Goal: Contribute content: Add original content to the website for others to see

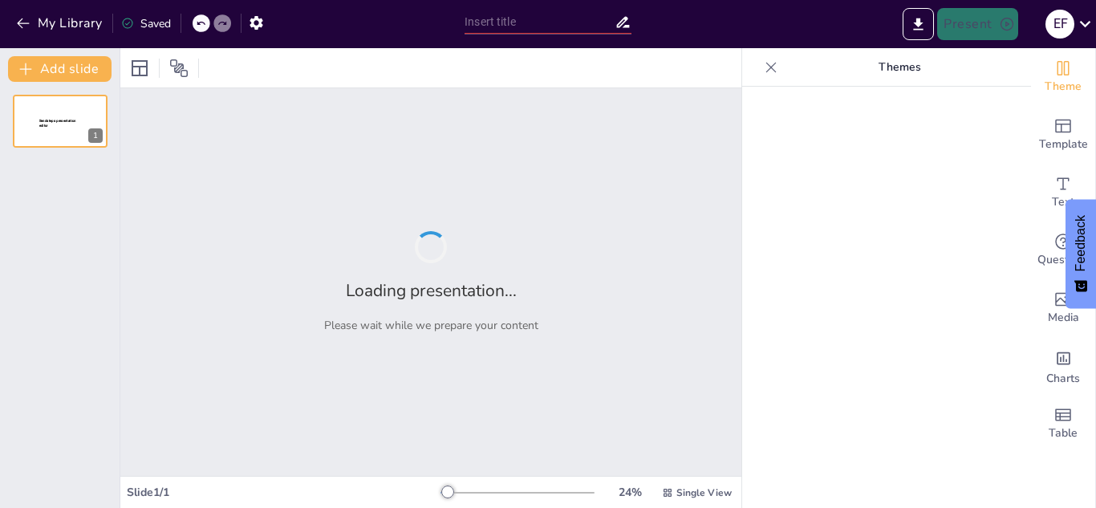
type input "Interconexiones en la Biodiversidad: Ecosistemas y Flora"
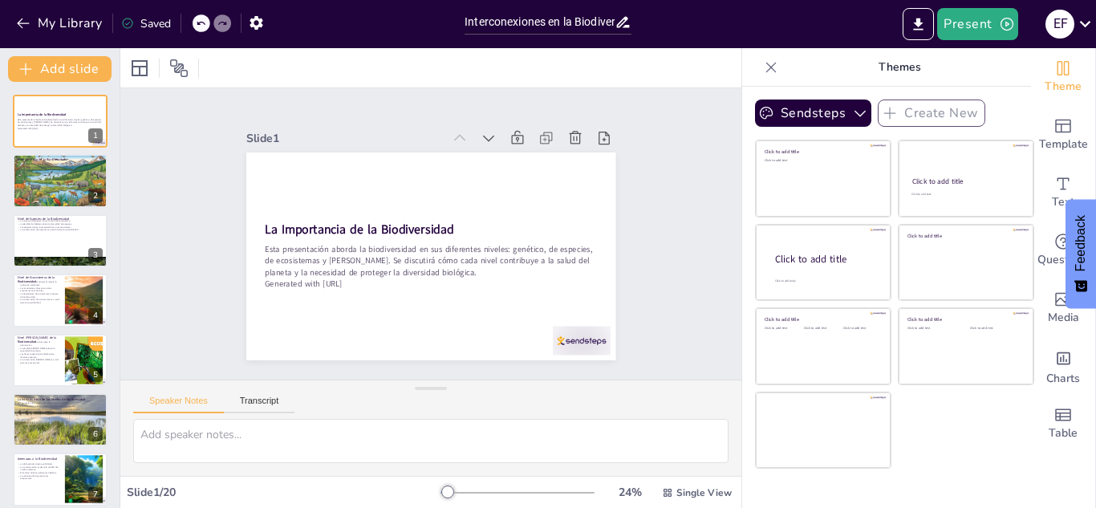
checkbox input "true"
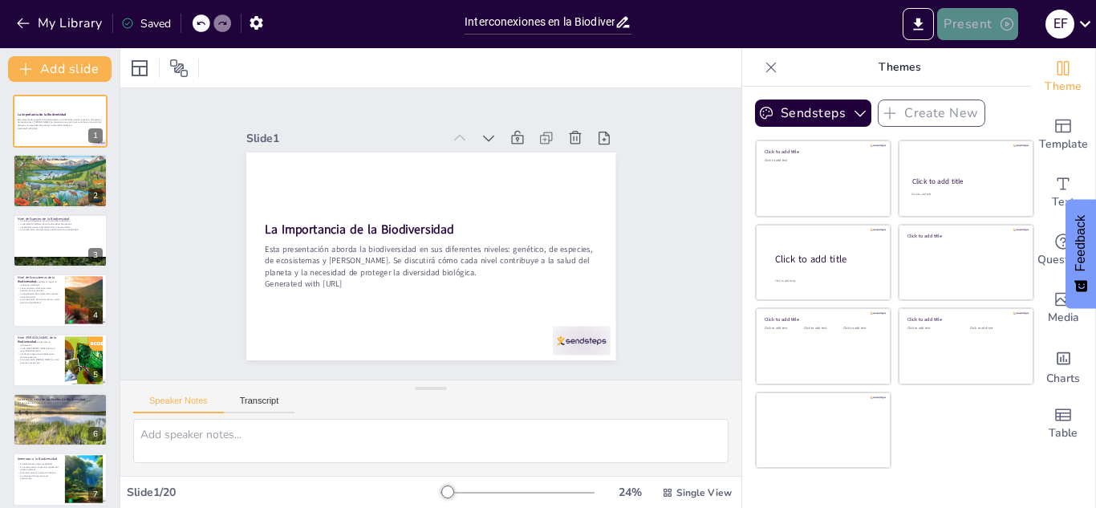
click at [984, 30] on button "Present" at bounding box center [977, 24] width 80 height 32
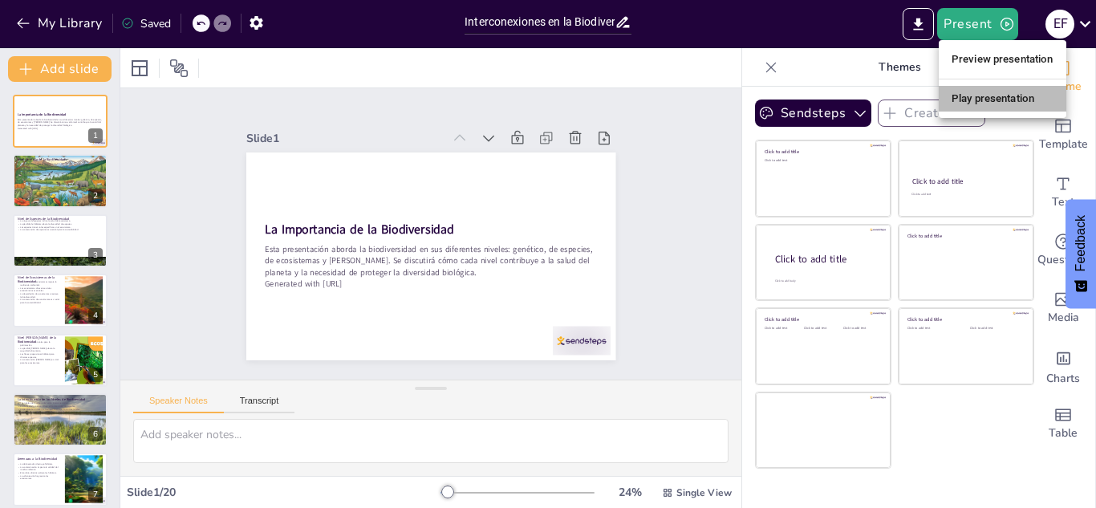
click at [1005, 105] on li "Play presentation" at bounding box center [1003, 99] width 128 height 26
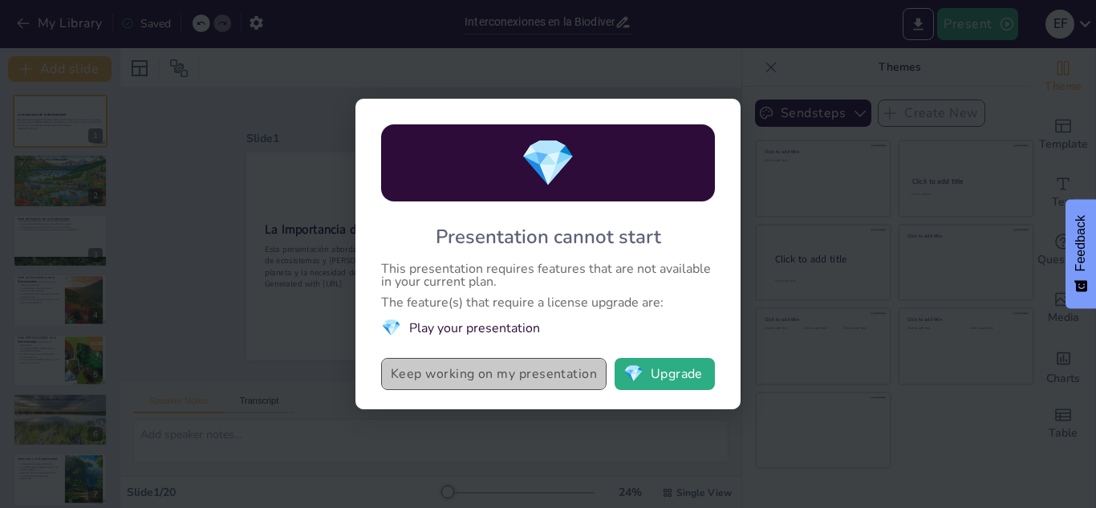
click at [534, 368] on button "Keep working on my presentation" at bounding box center [493, 374] width 225 height 32
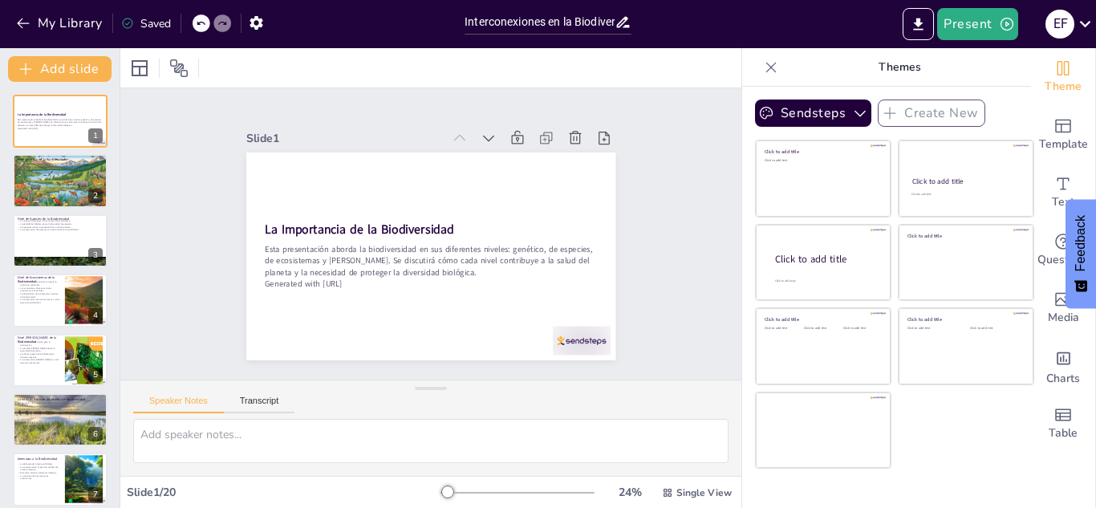
checkbox input "true"
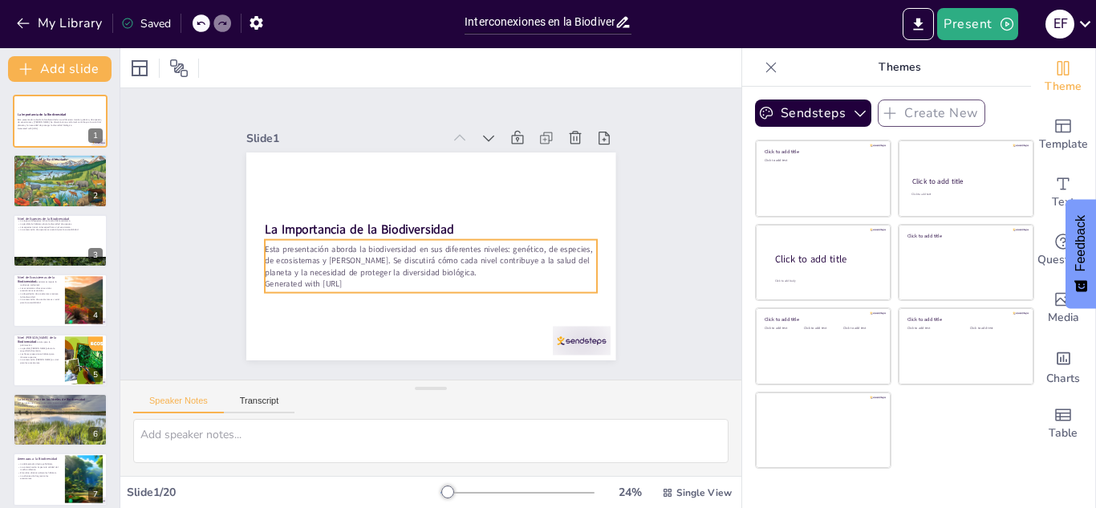
checkbox input "true"
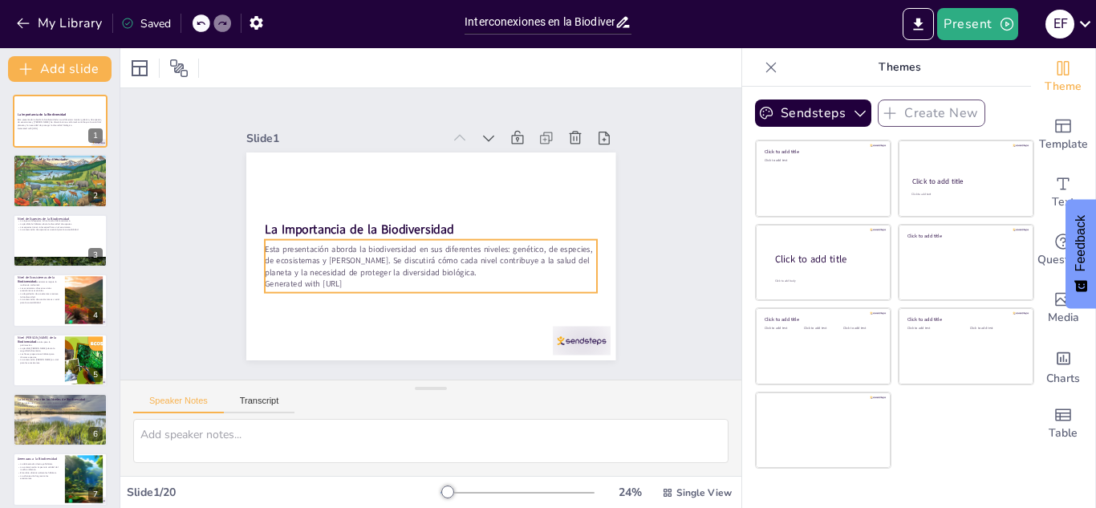
checkbox input "true"
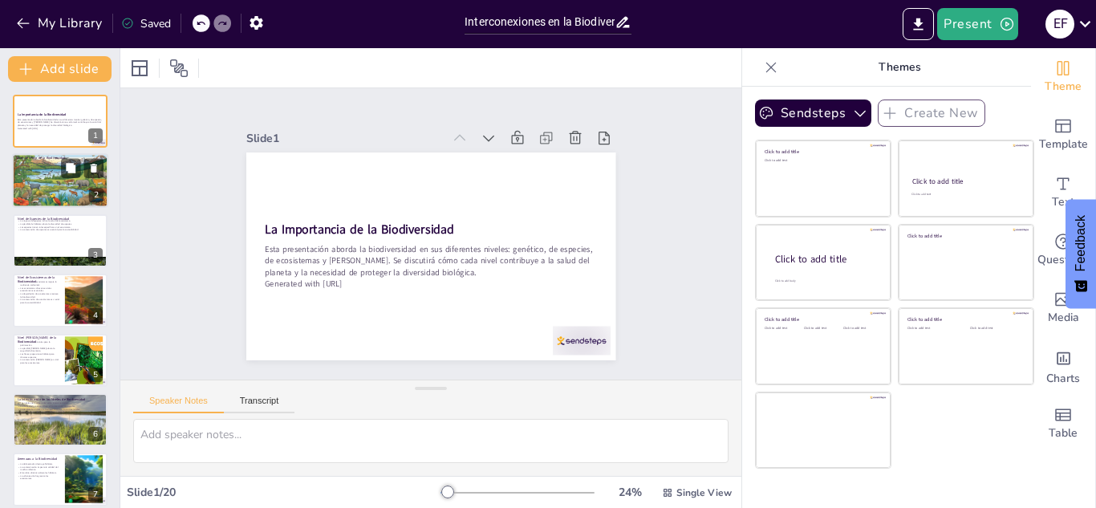
click at [70, 196] on div at bounding box center [60, 180] width 96 height 55
click at [51, 179] on div at bounding box center [60, 180] width 96 height 55
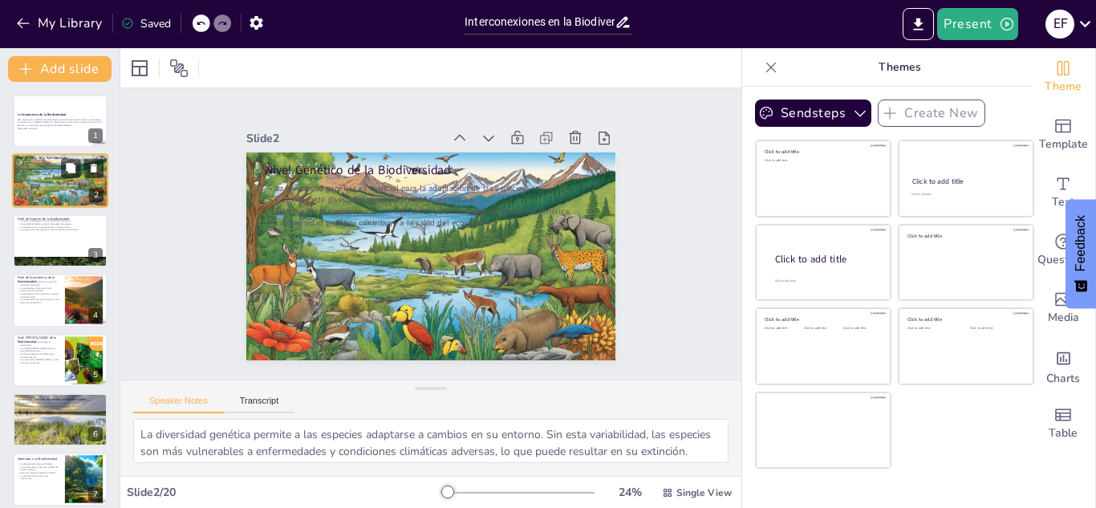
type textarea "La diversidad genética permite a las especies adaptarse a cambios en su entorno…"
checkbox input "true"
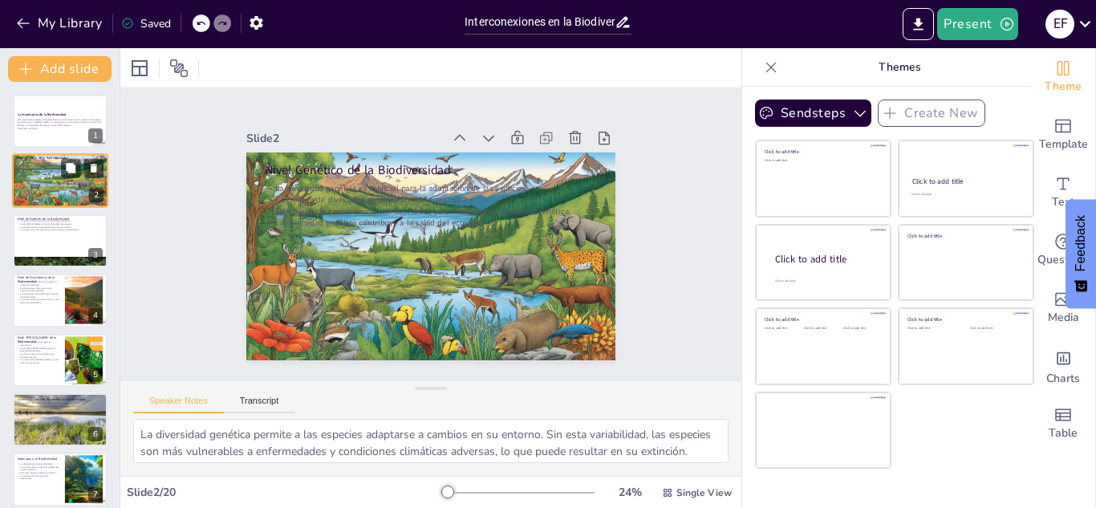
checkbox input "true"
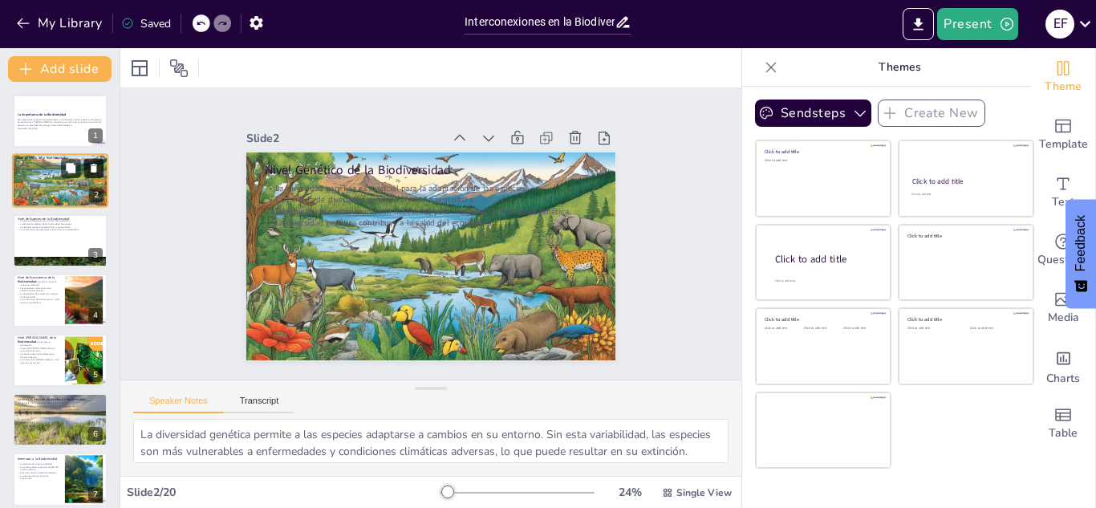
checkbox input "true"
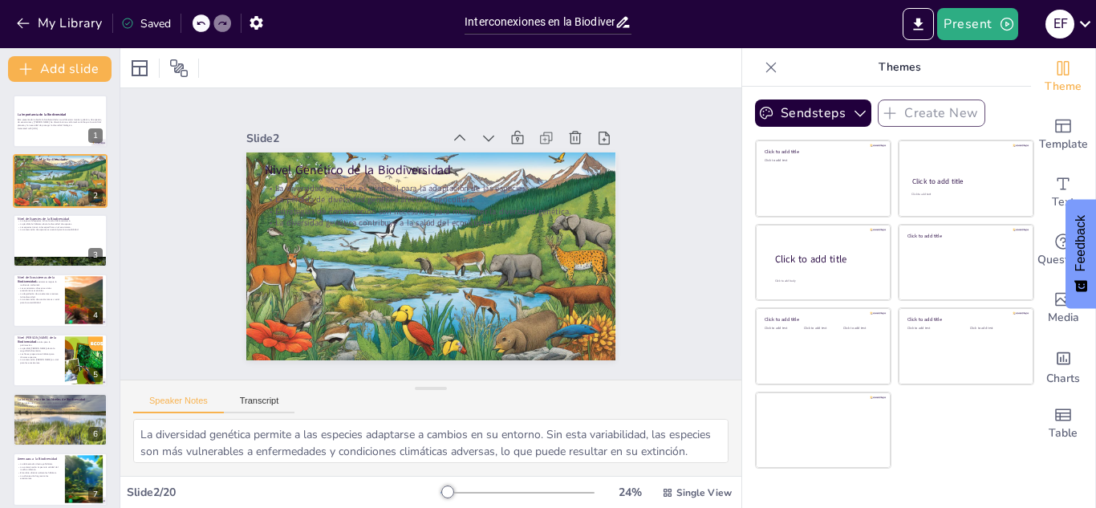
checkbox input "true"
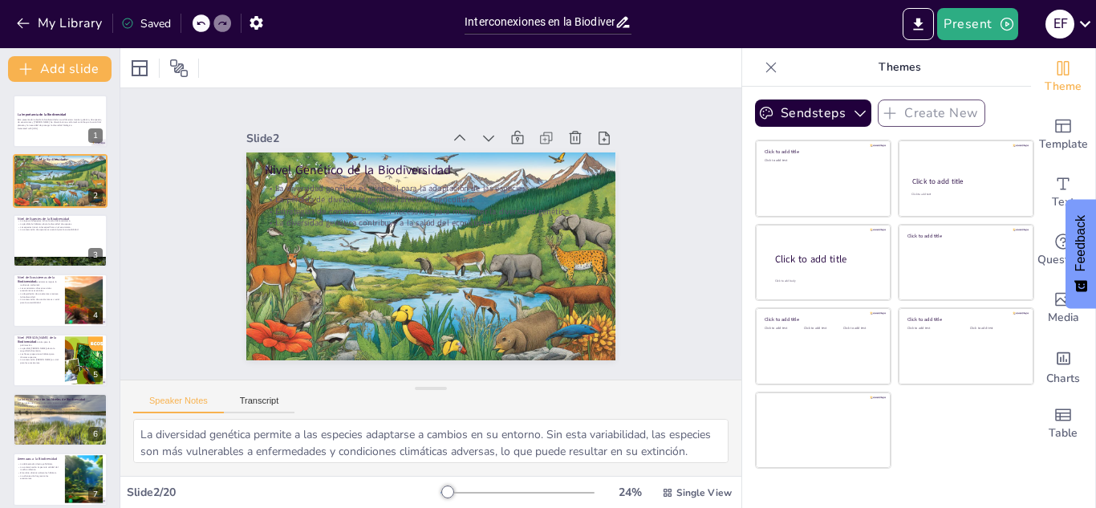
checkbox input "true"
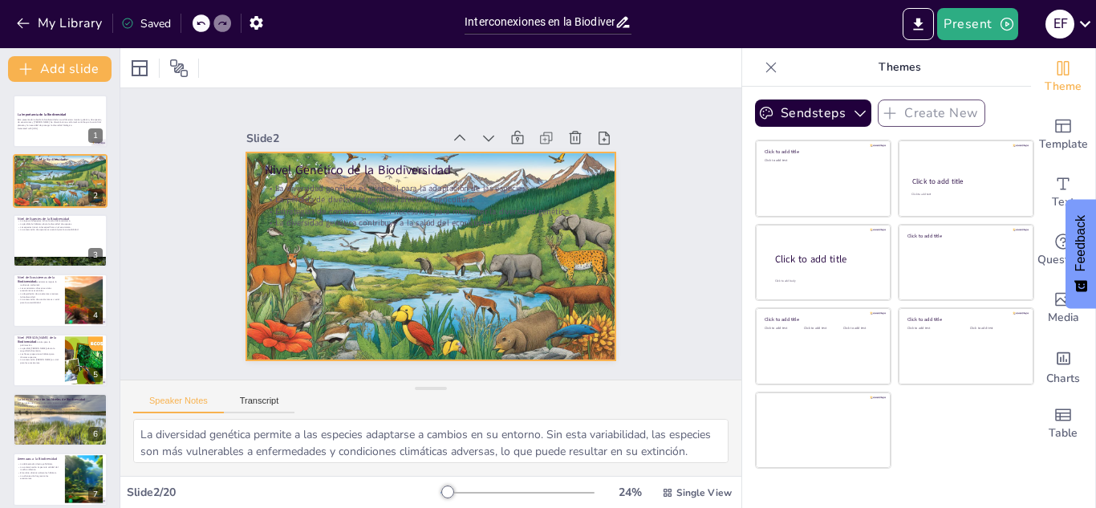
checkbox input "true"
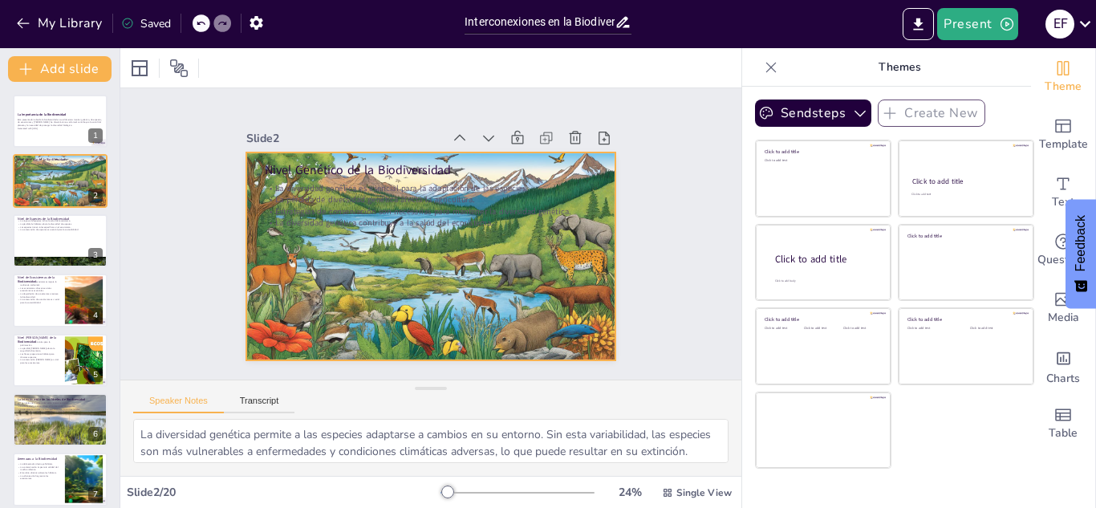
checkbox input "true"
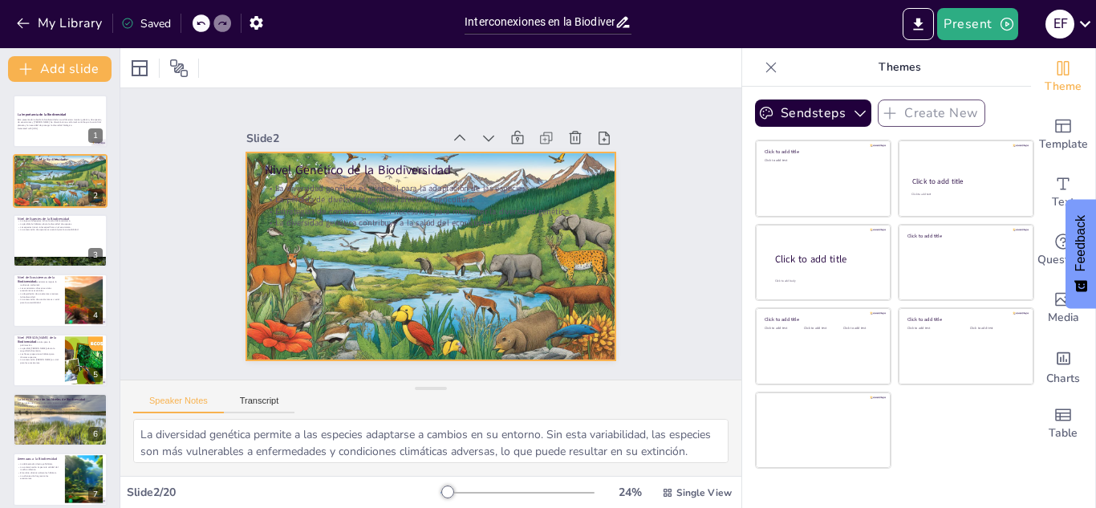
checkbox input "true"
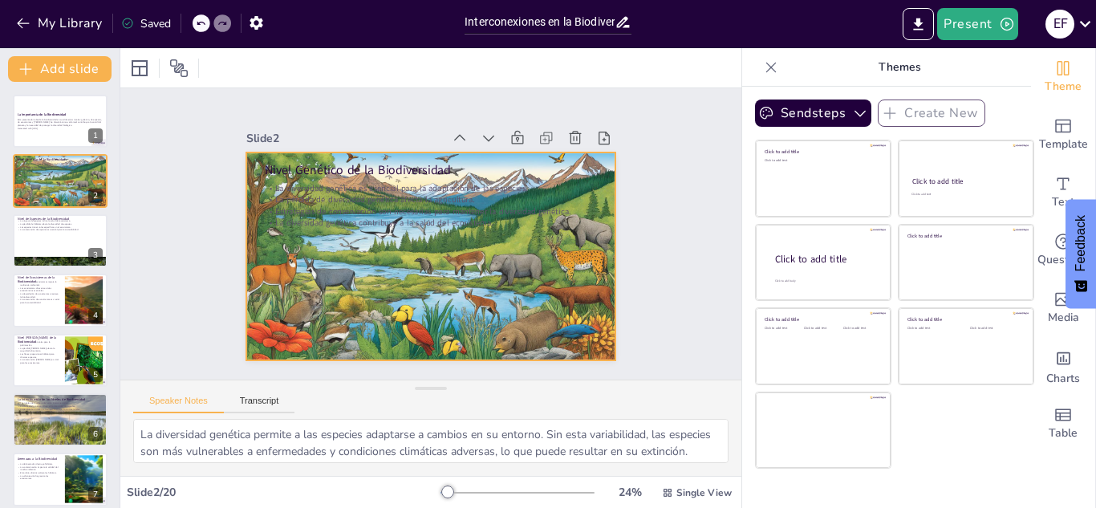
checkbox input "true"
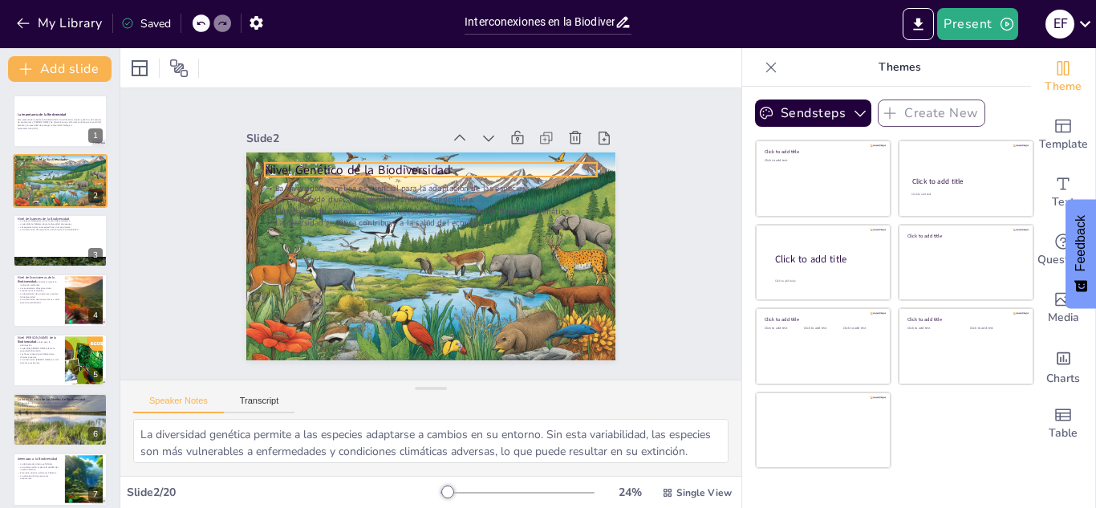
checkbox input "true"
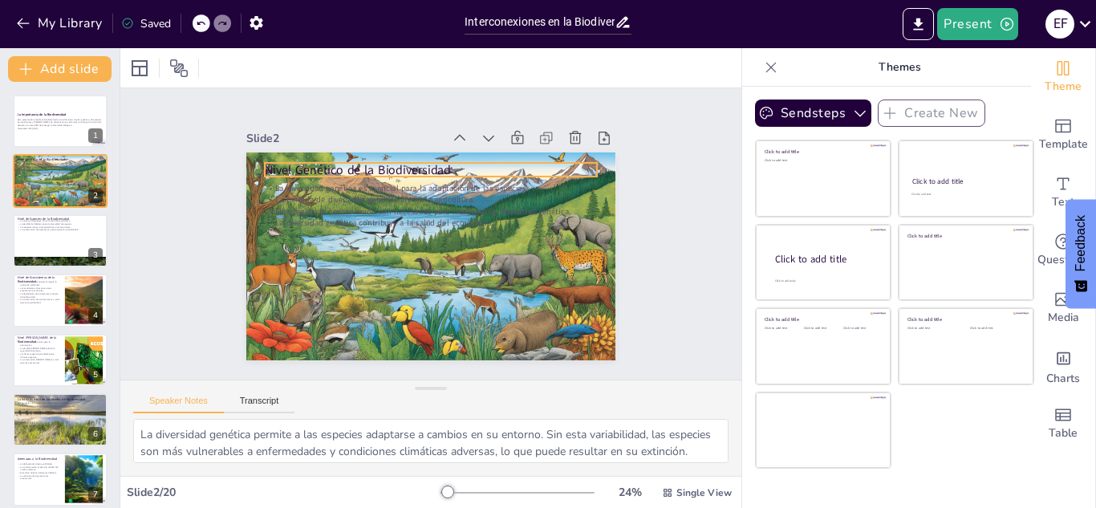
checkbox input "true"
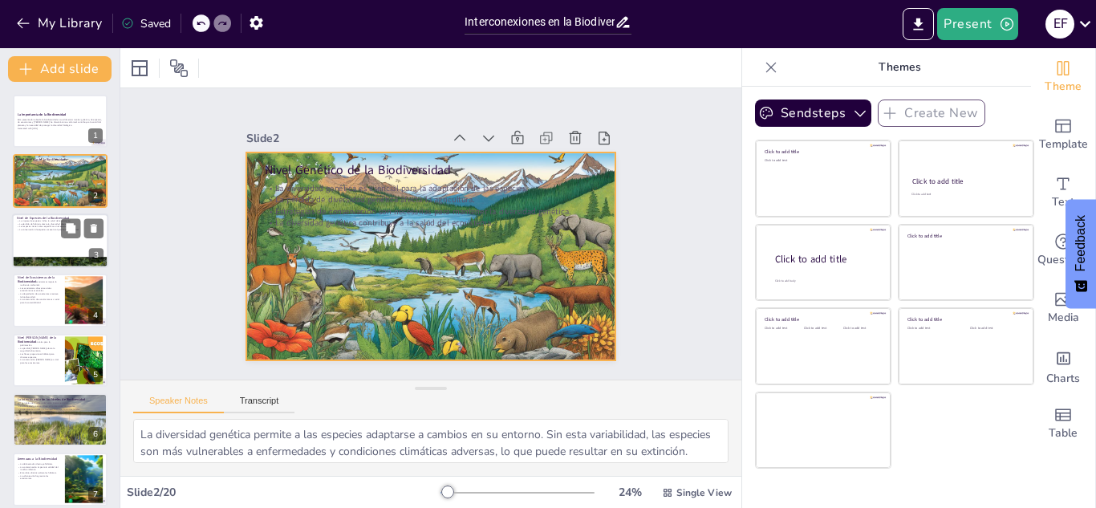
checkbox input "true"
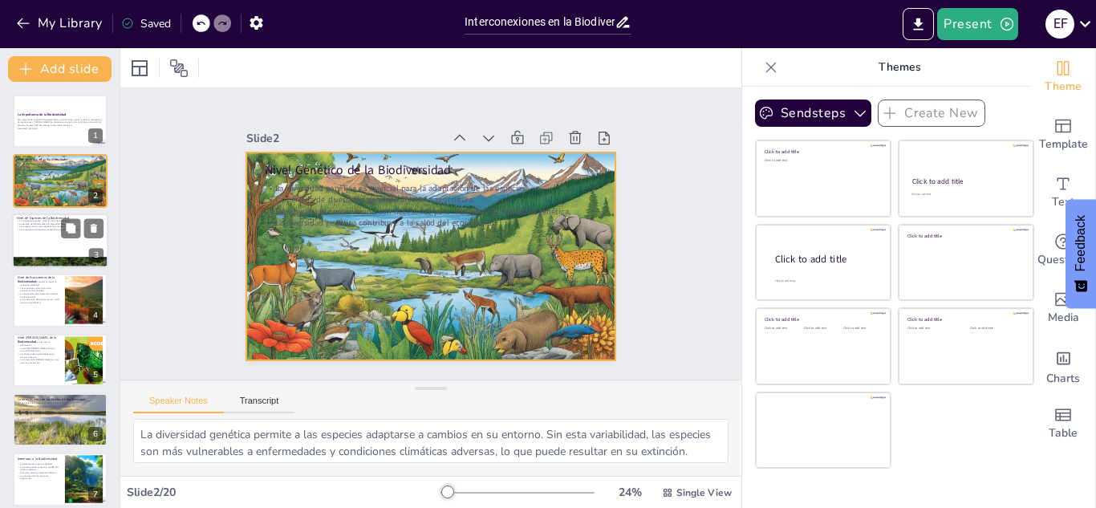
checkbox input "true"
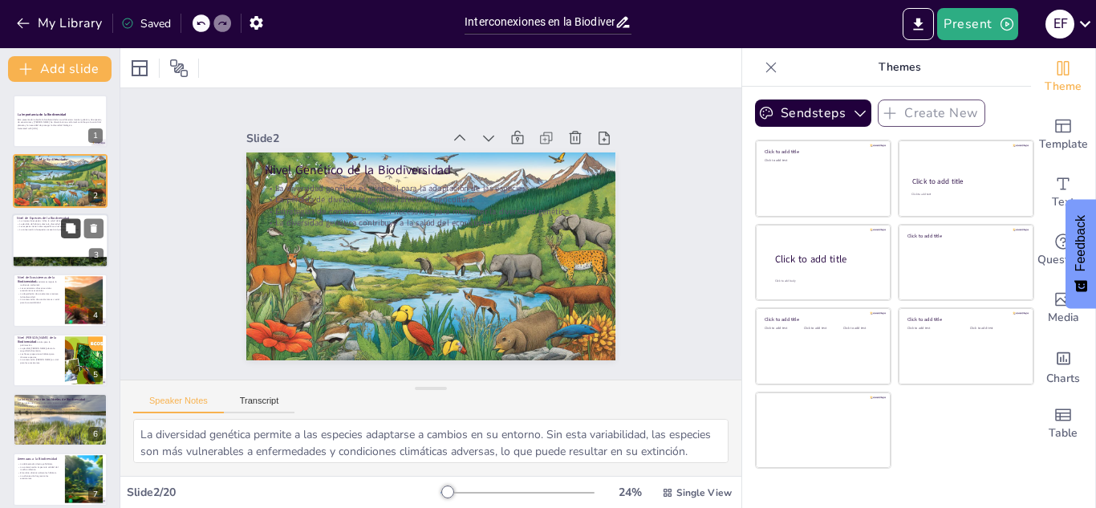
checkbox input "true"
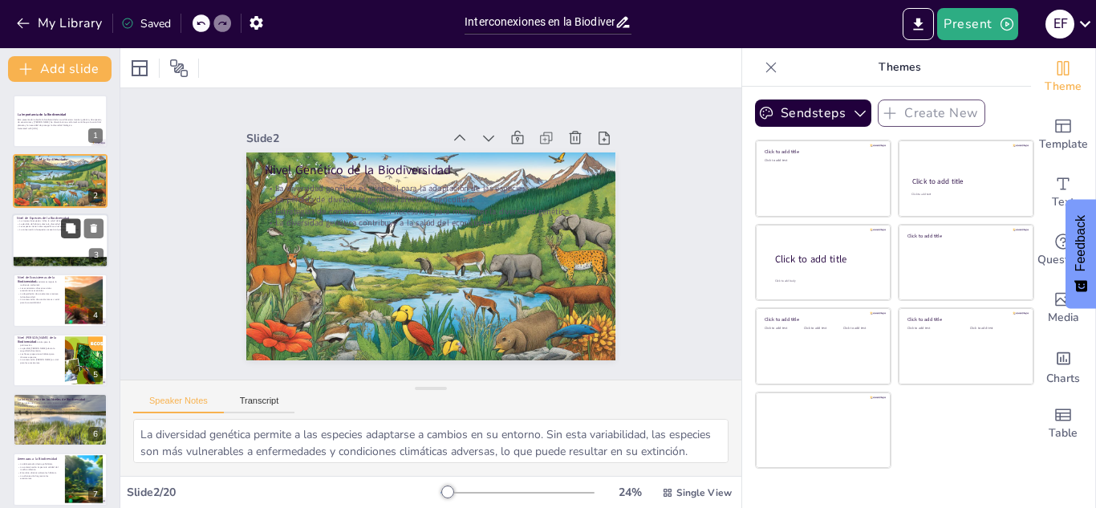
checkbox input "true"
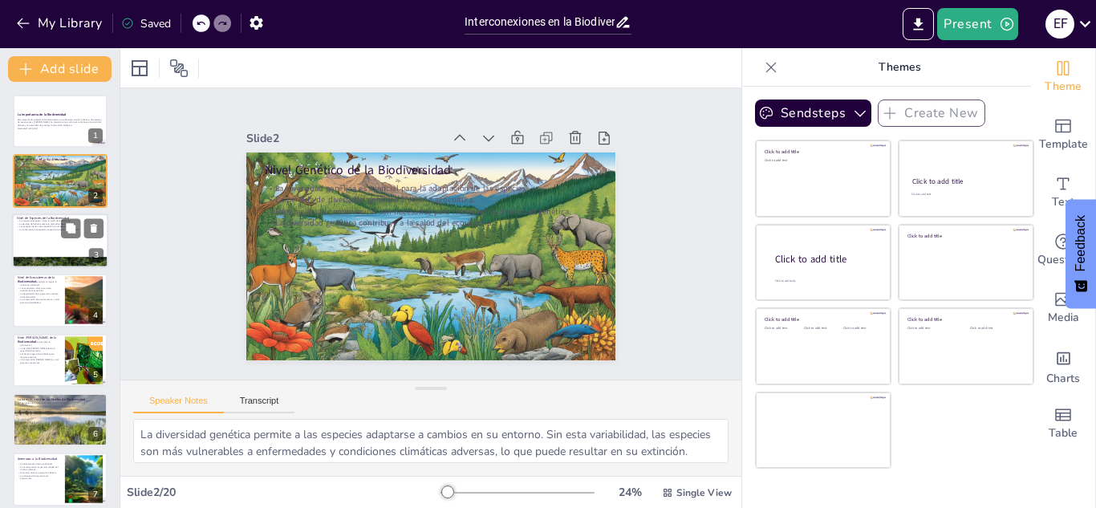
checkbox input "true"
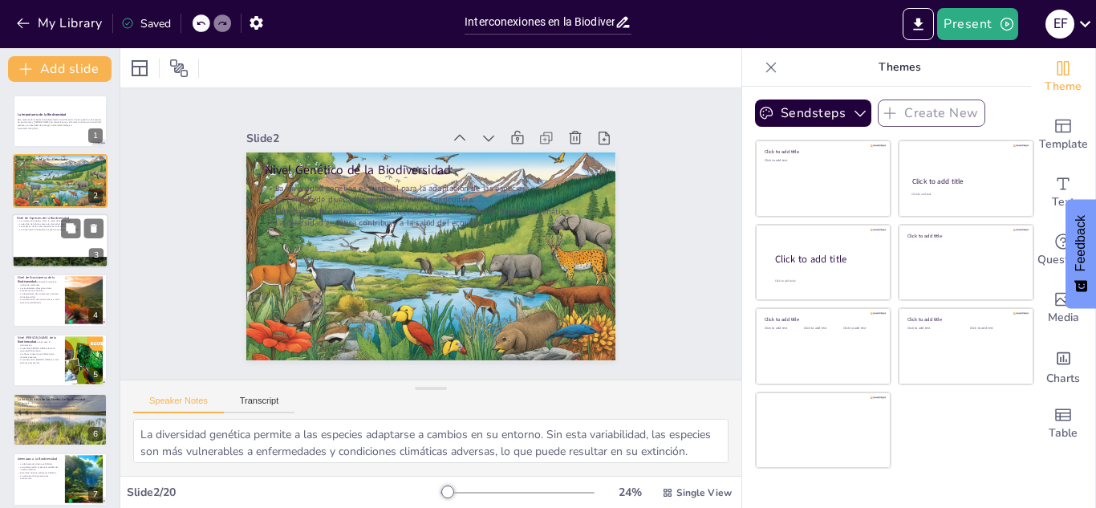
checkbox input "true"
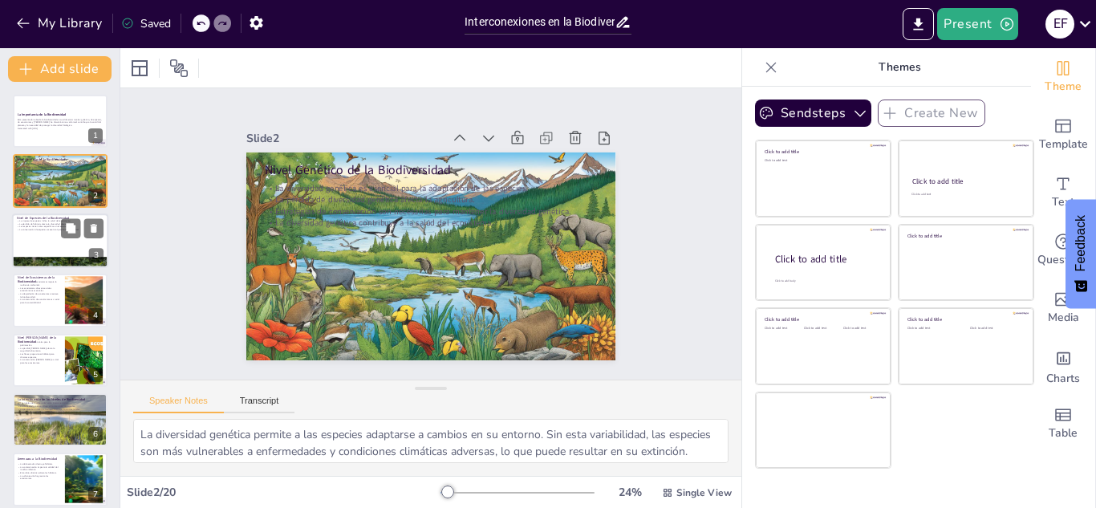
click at [42, 241] on div at bounding box center [60, 240] width 96 height 55
type textarea "Un ecosistema con una alta riqueza de especies es más resistente y capaz de sop…"
checkbox input "true"
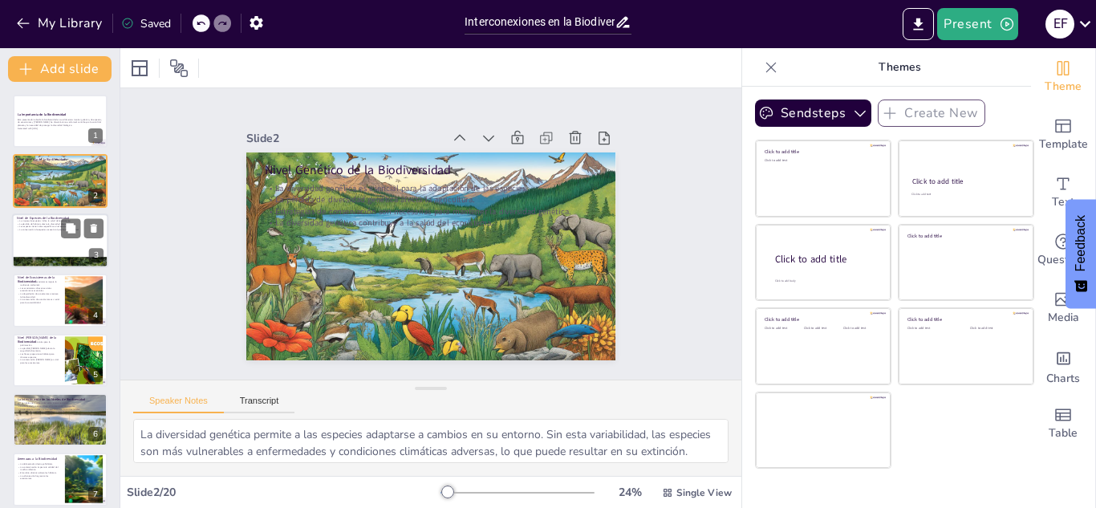
checkbox input "true"
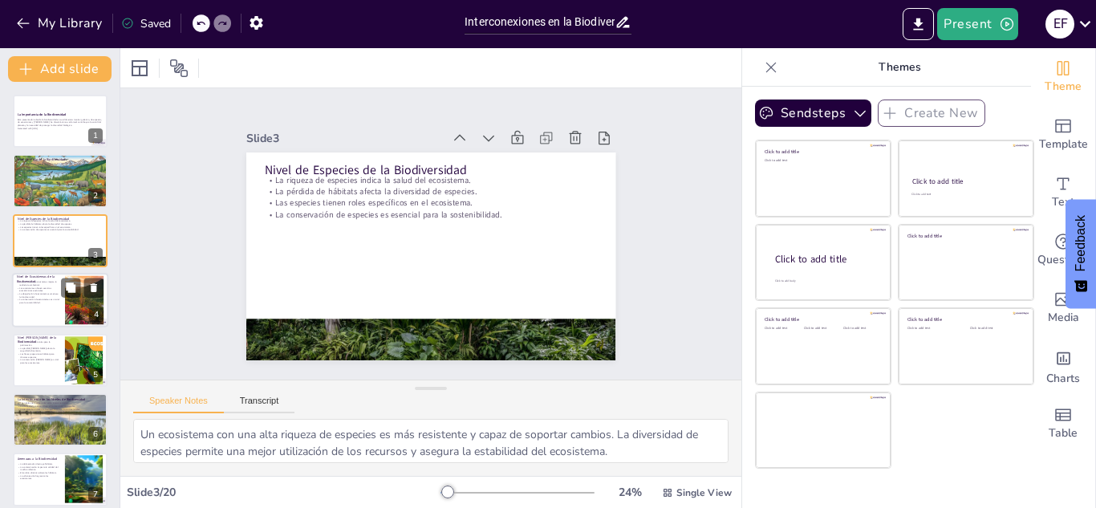
checkbox input "true"
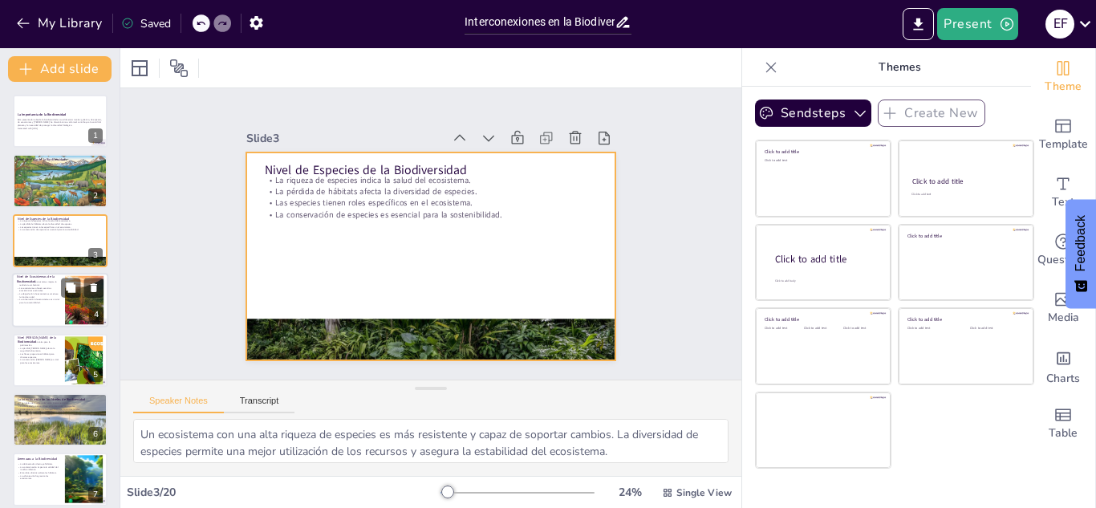
checkbox input "true"
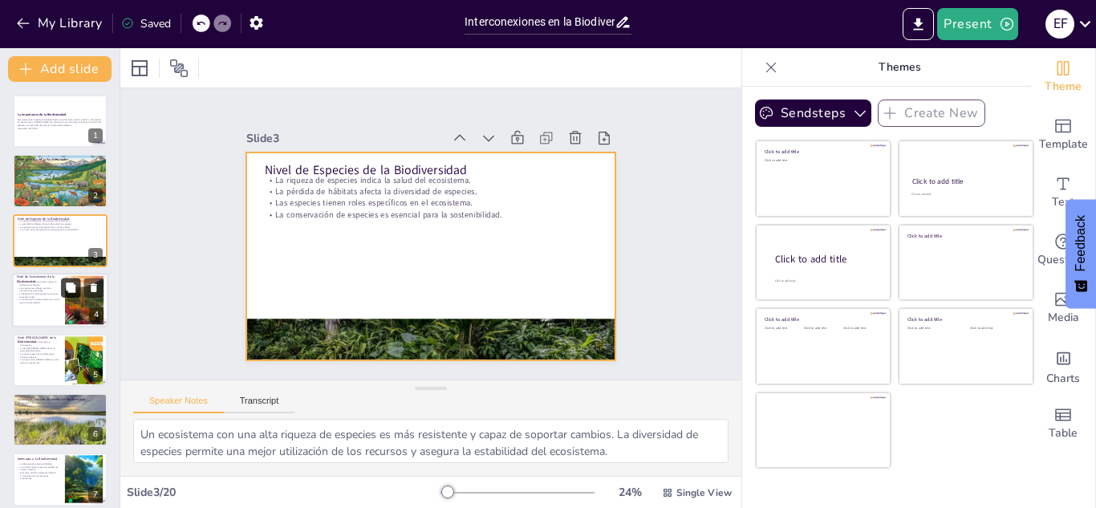
checkbox input "true"
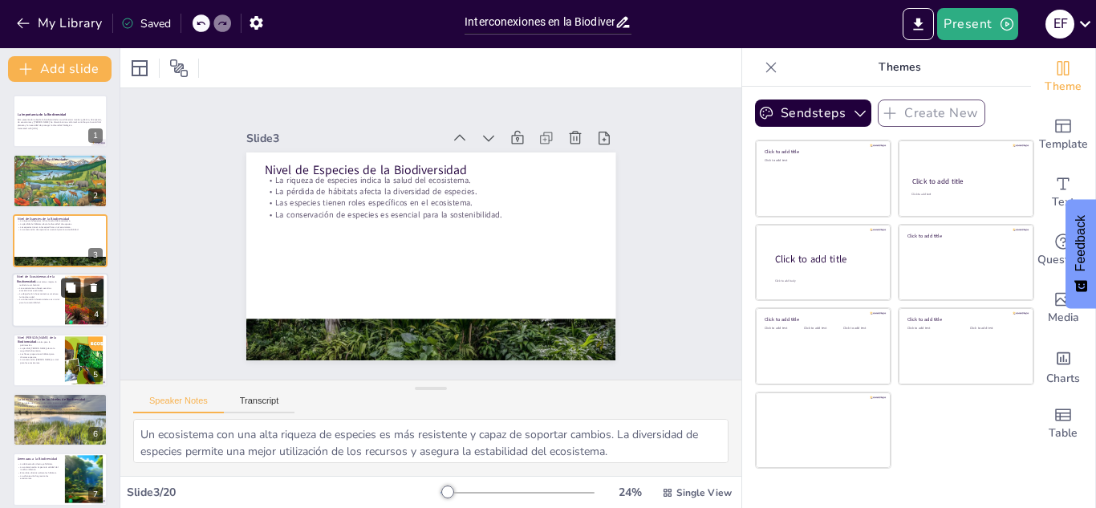
checkbox input "true"
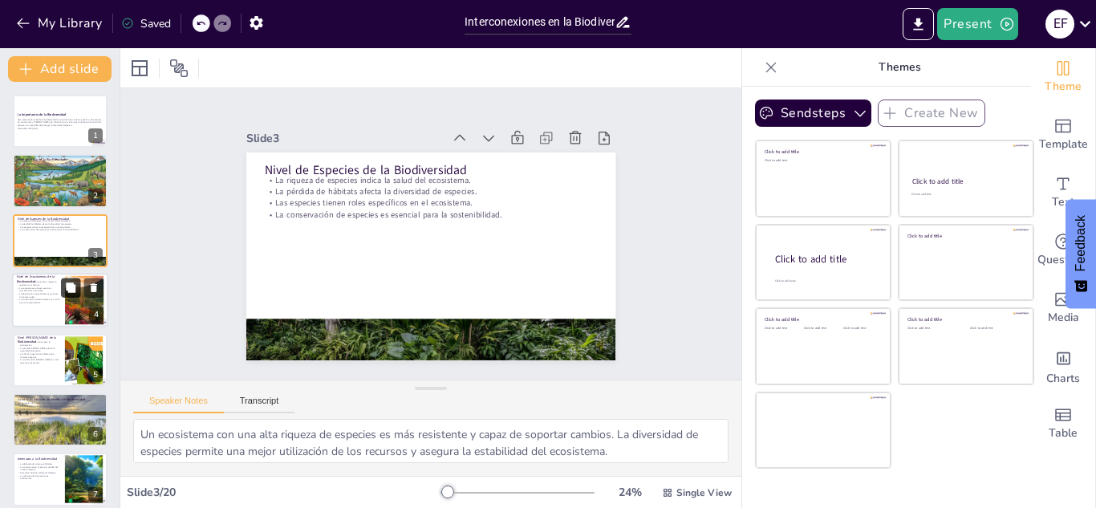
click at [70, 292] on icon at bounding box center [71, 287] width 10 height 10
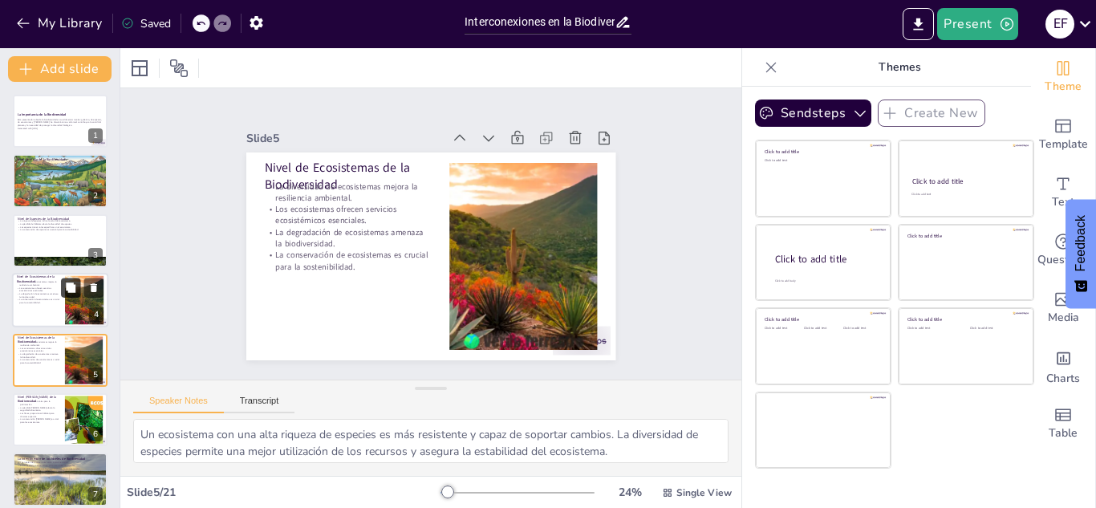
type textarea "La diversidad de ecosistemas permite que el medio ambiente se adapte a cambios …"
checkbox input "true"
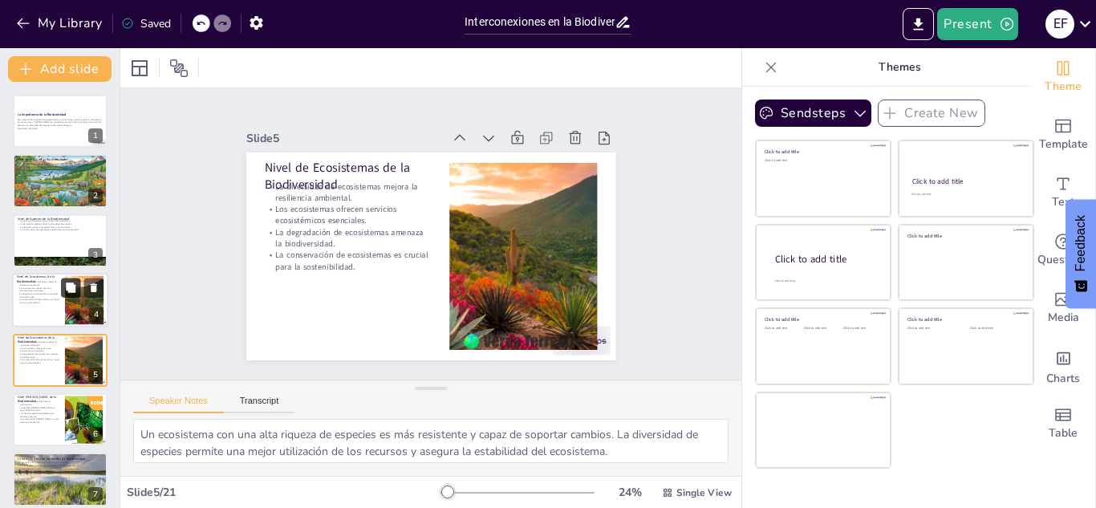
checkbox input "true"
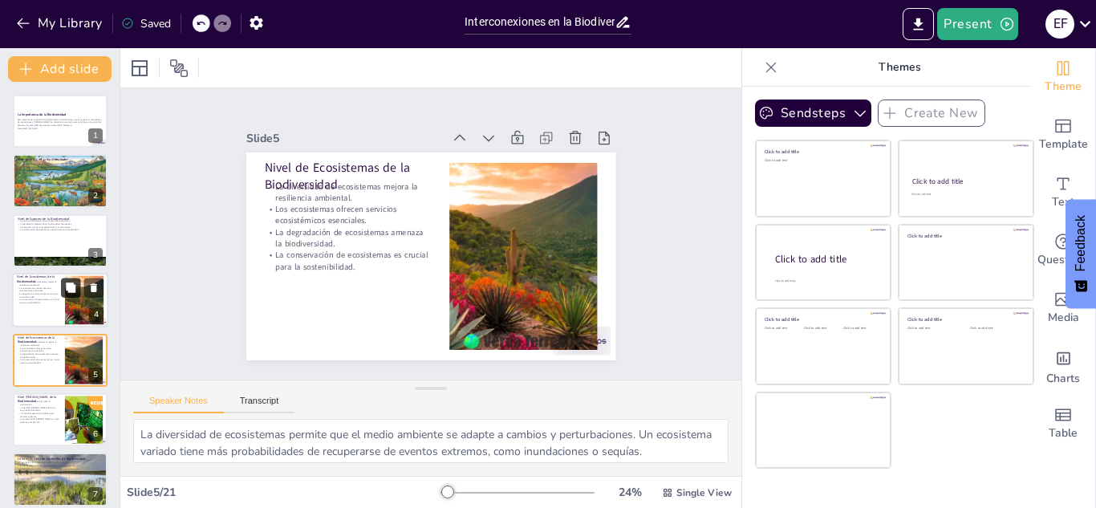
checkbox input "true"
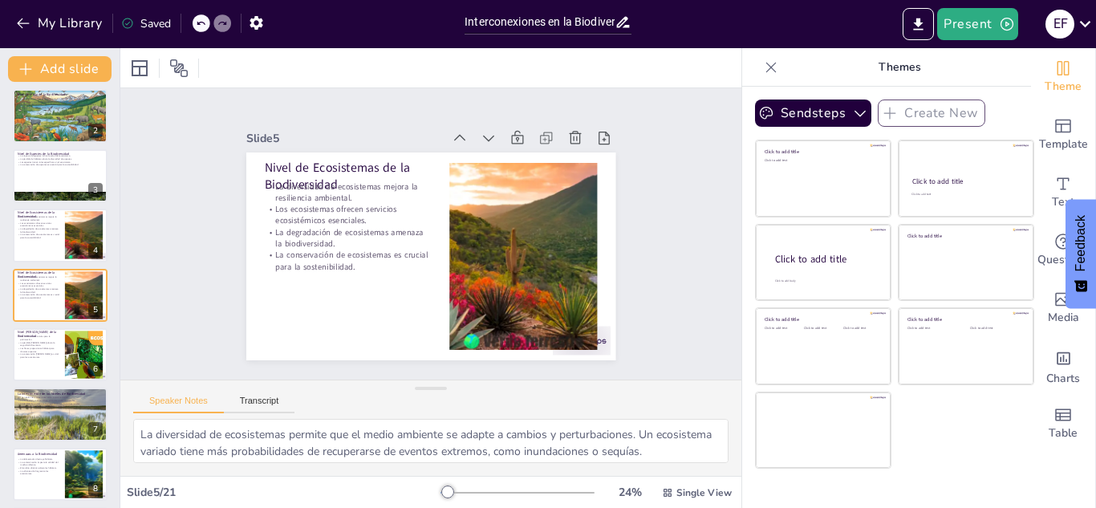
checkbox input "true"
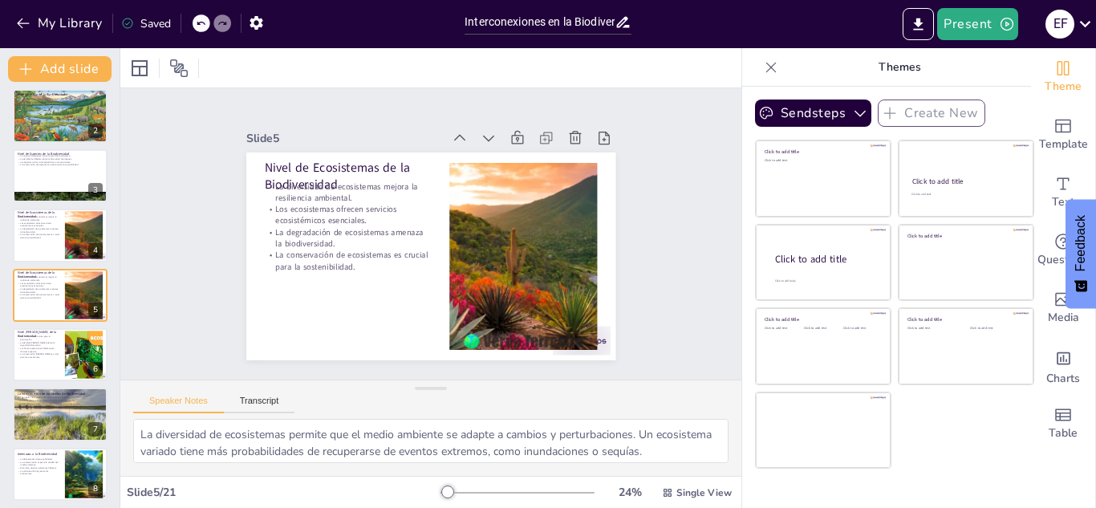
checkbox input "true"
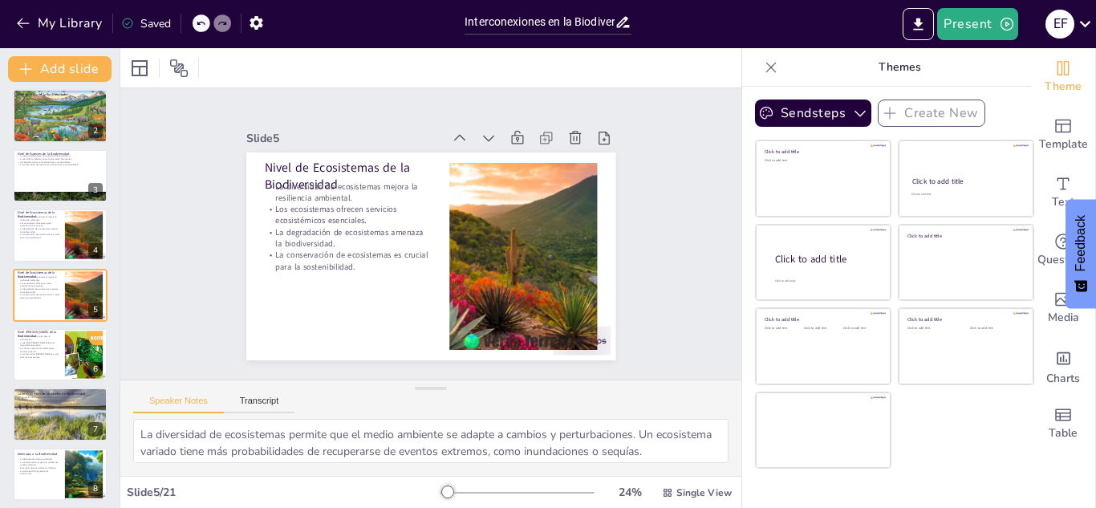
checkbox input "true"
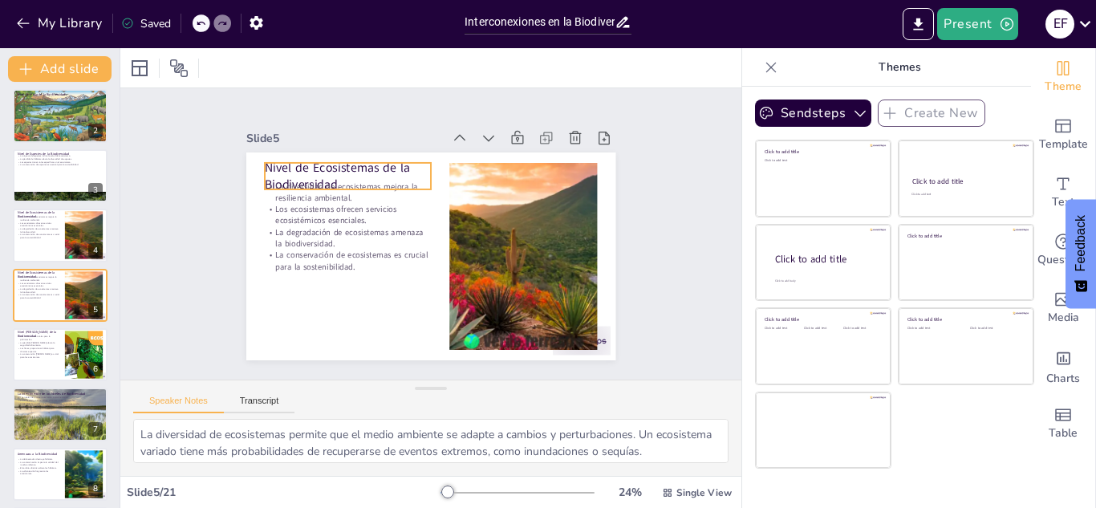
checkbox input "true"
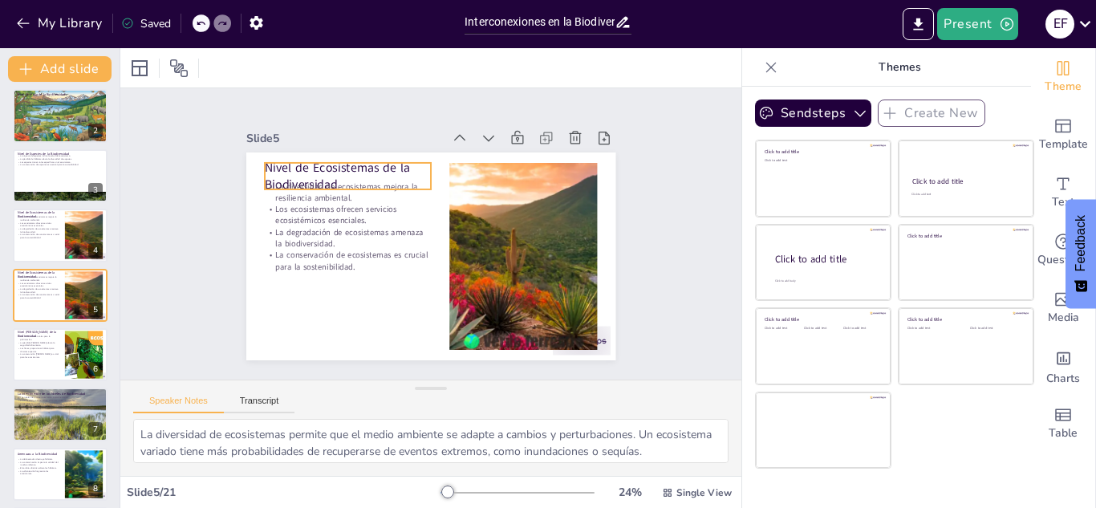
checkbox input "true"
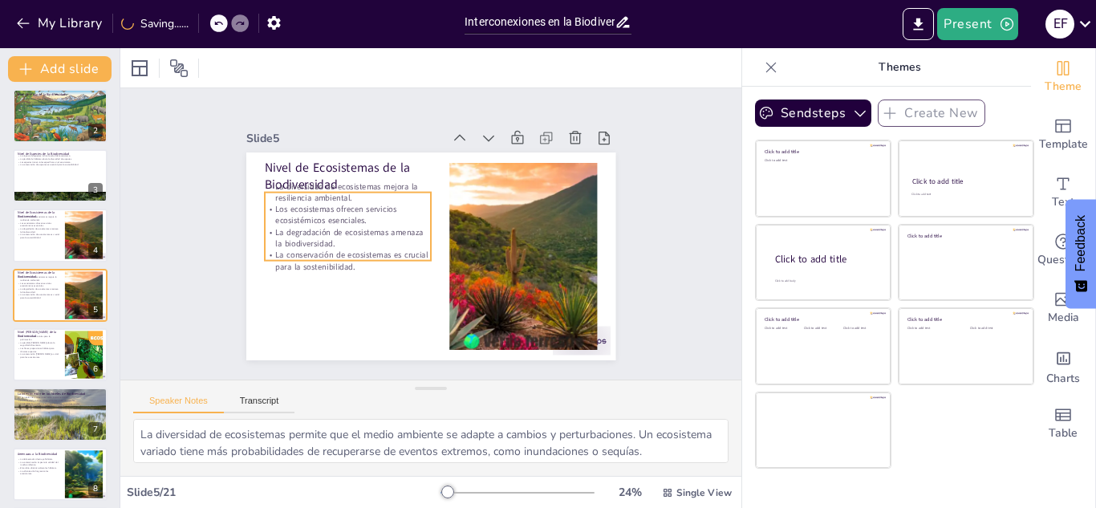
checkbox input "true"
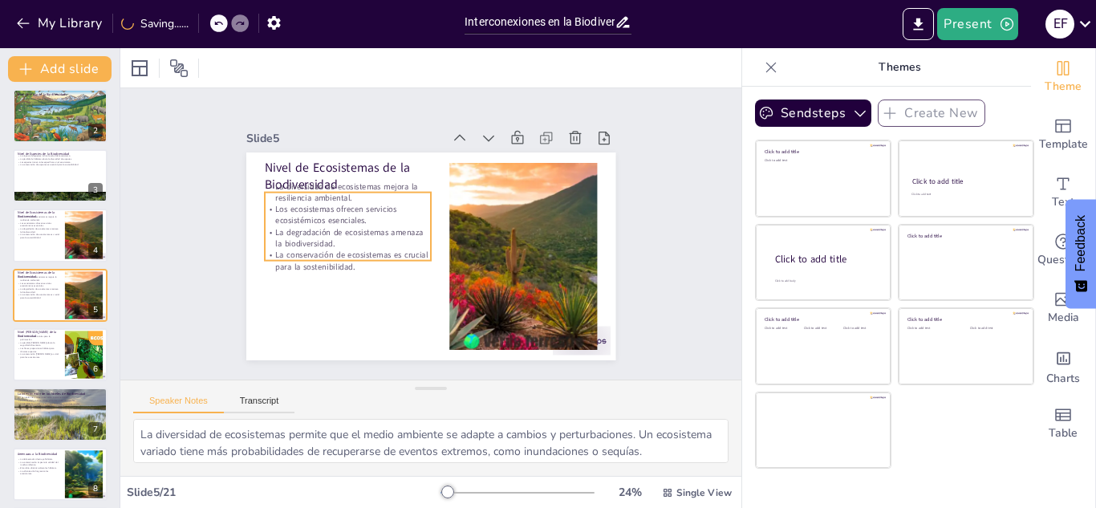
checkbox input "true"
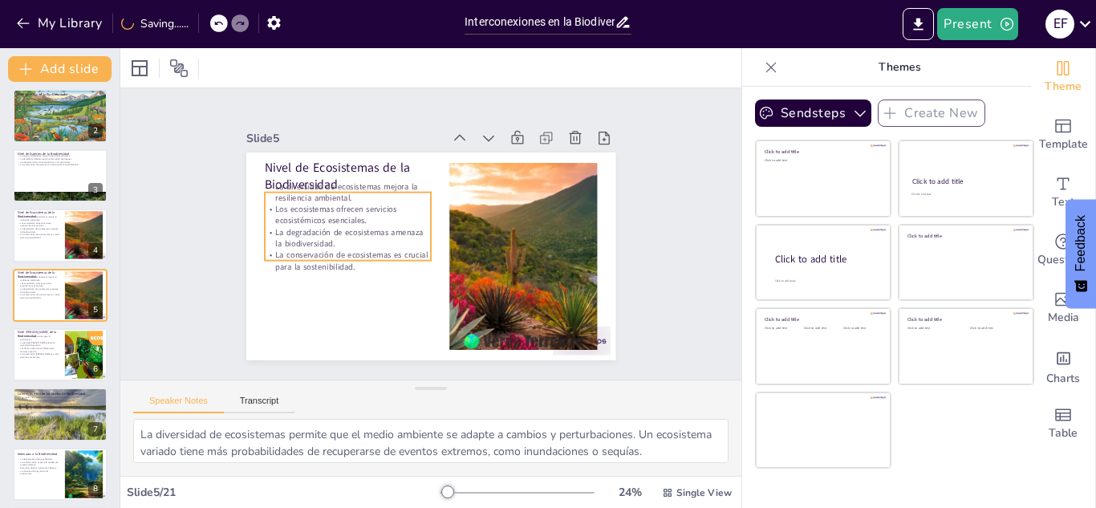
checkbox input "true"
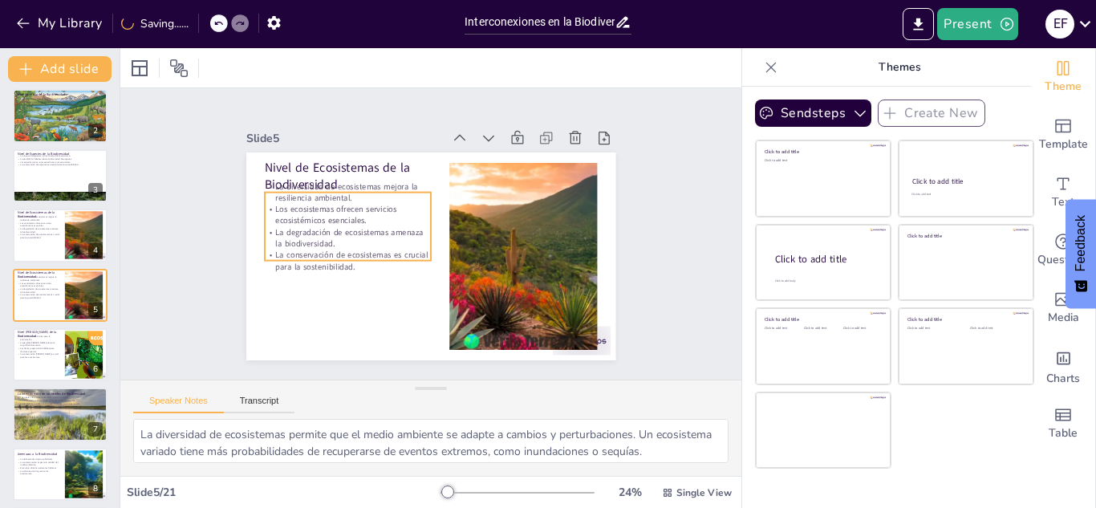
checkbox input "true"
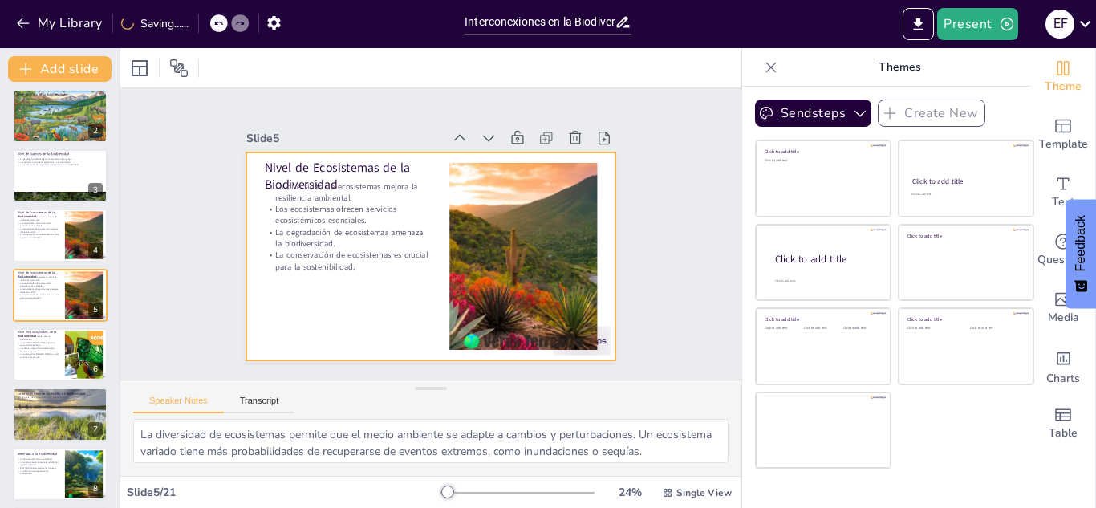
checkbox input "true"
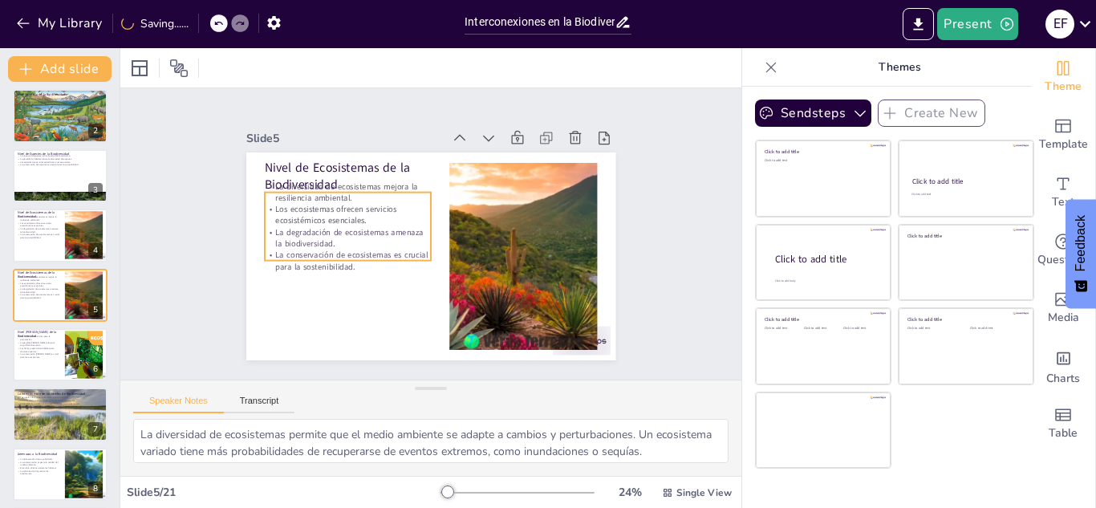
checkbox input "true"
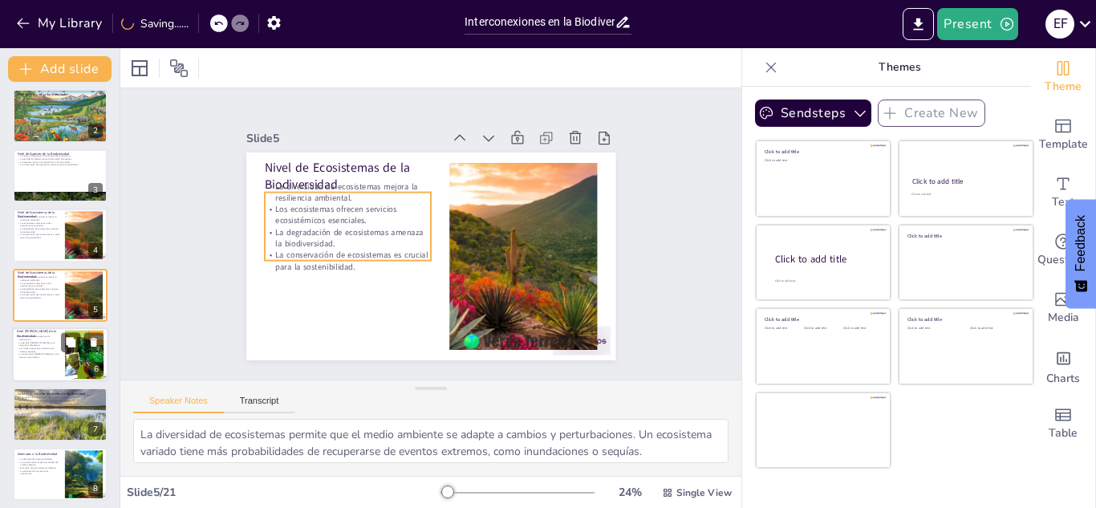
checkbox input "true"
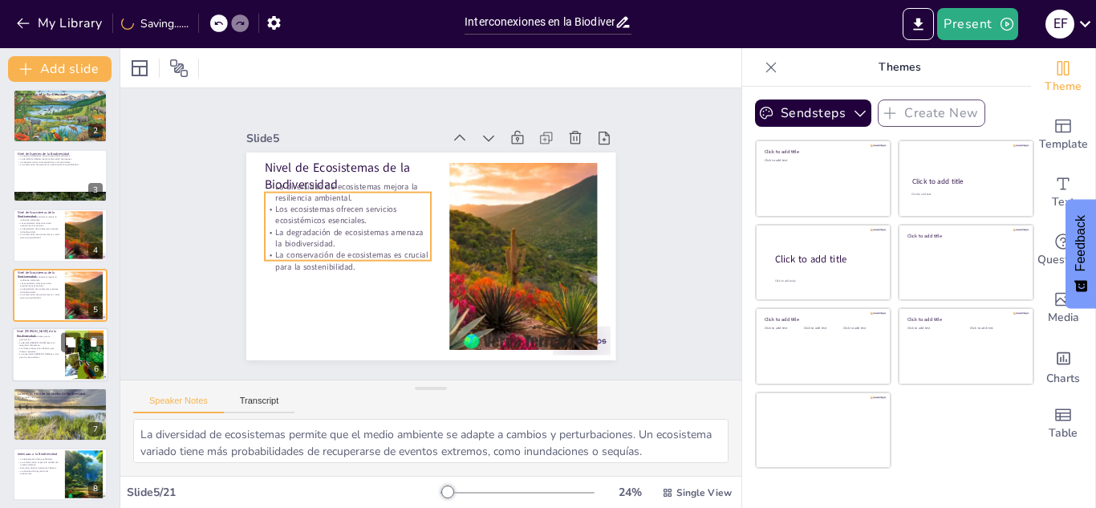
checkbox input "true"
click at [44, 367] on div at bounding box center [60, 354] width 96 height 55
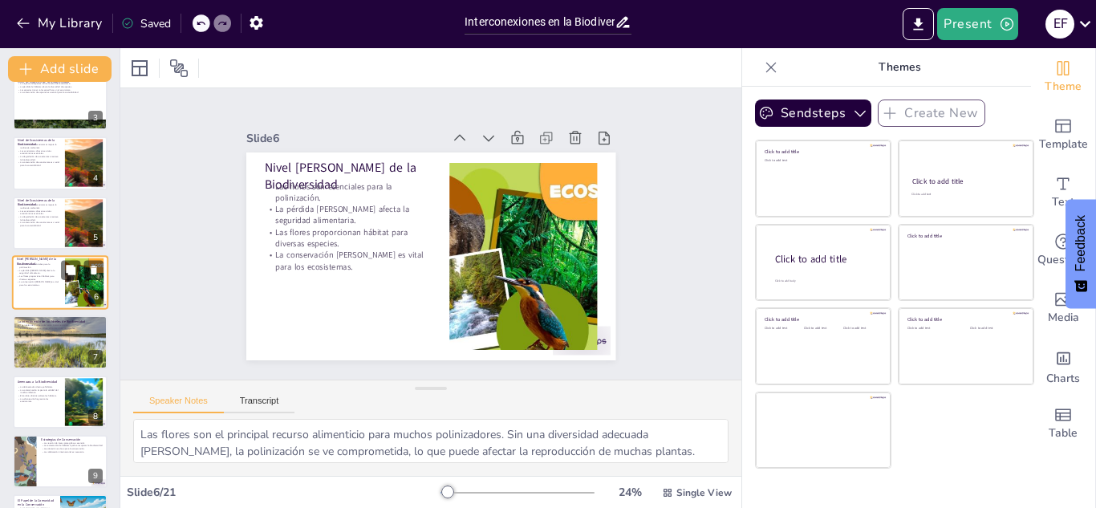
scroll to position [176, 0]
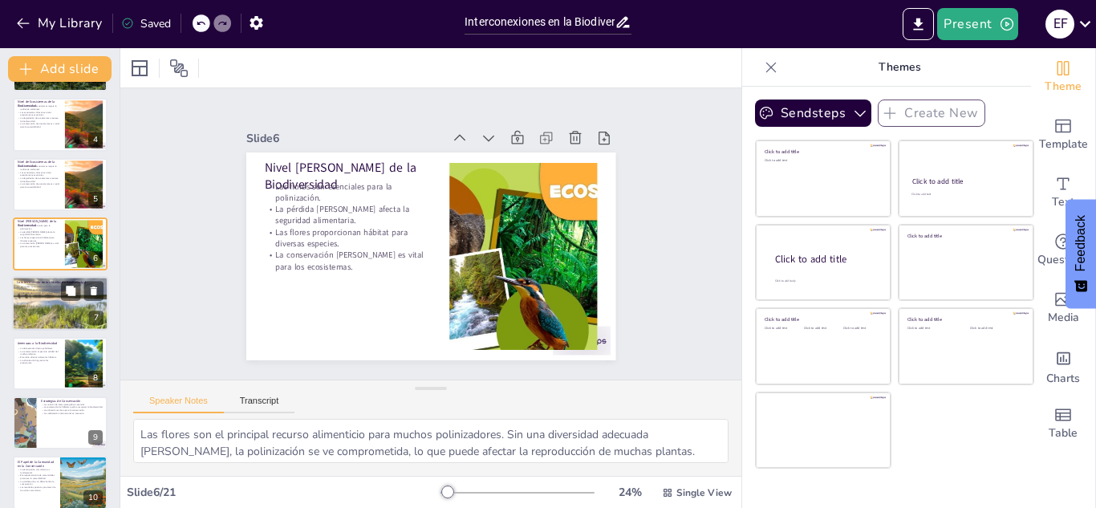
click at [26, 297] on p "La conservación debe ser un enfoque integrado." at bounding box center [60, 295] width 87 height 3
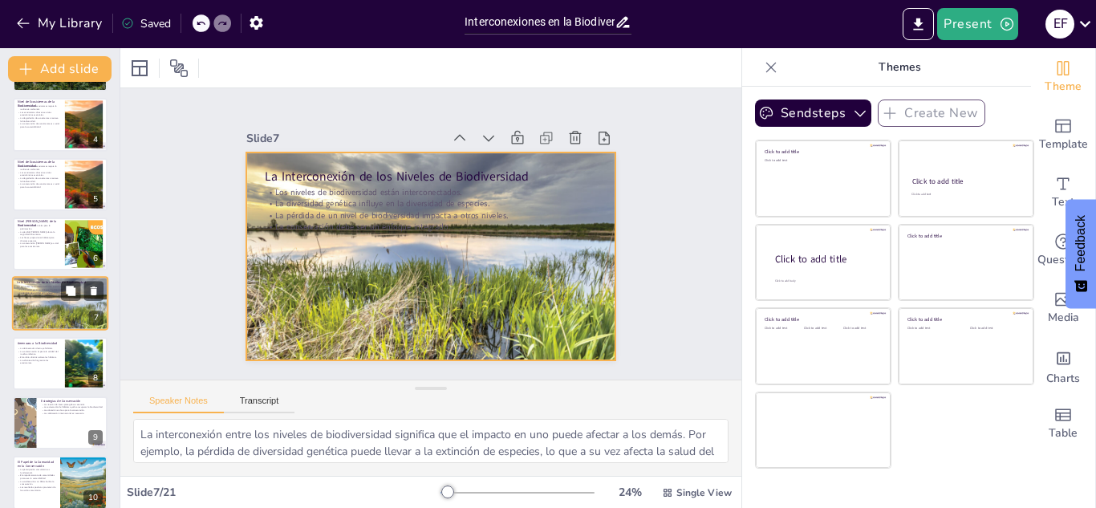
scroll to position [185, 0]
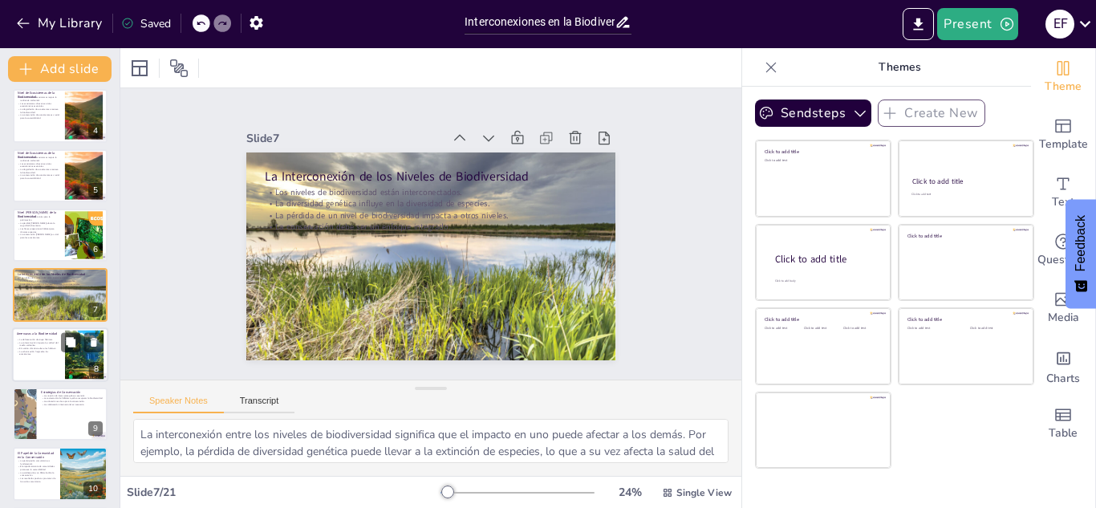
click at [57, 351] on p "La urbanización fragmenta los ecosistemas." at bounding box center [38, 353] width 43 height 6
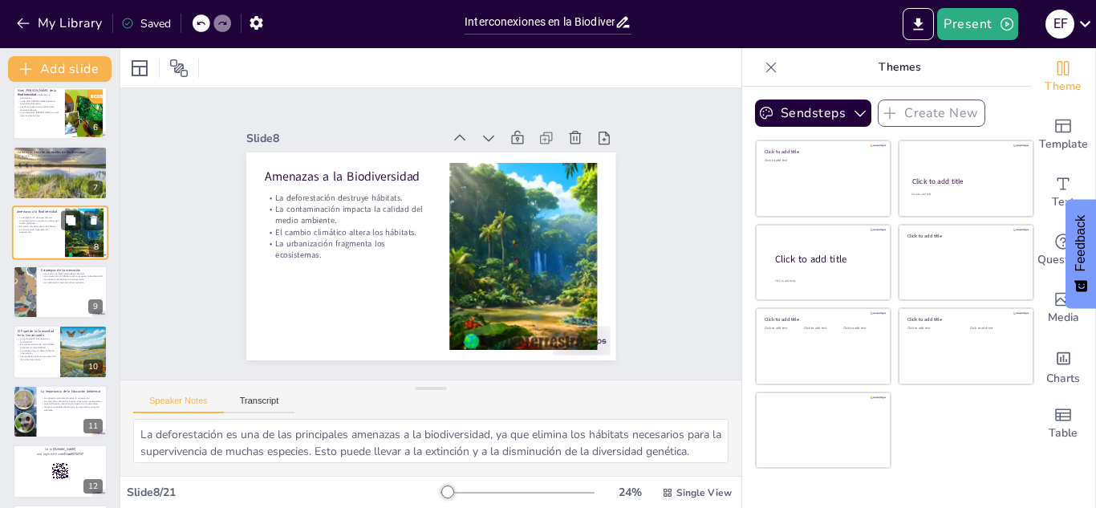
scroll to position [307, 0]
click at [39, 286] on div at bounding box center [60, 291] width 96 height 55
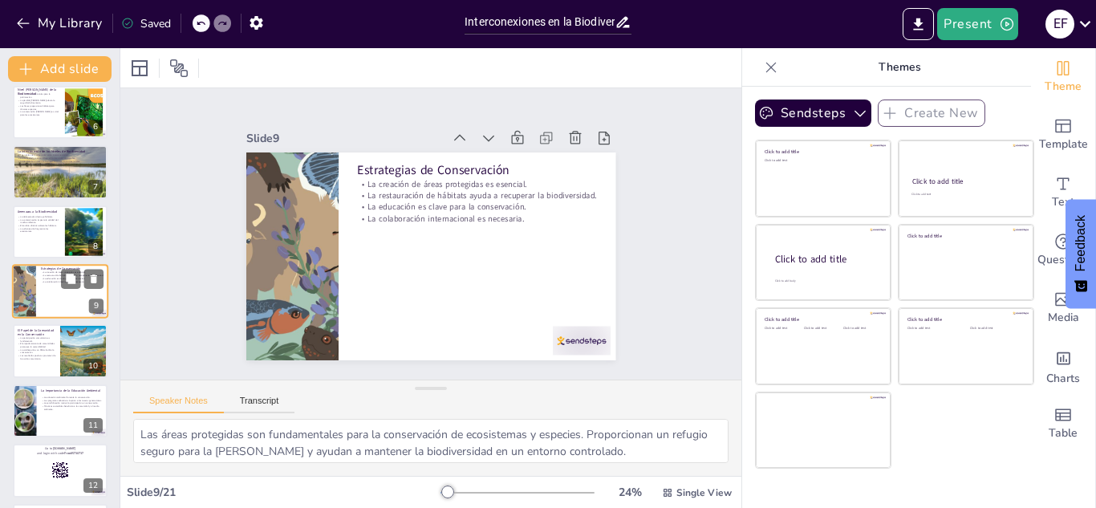
scroll to position [304, 0]
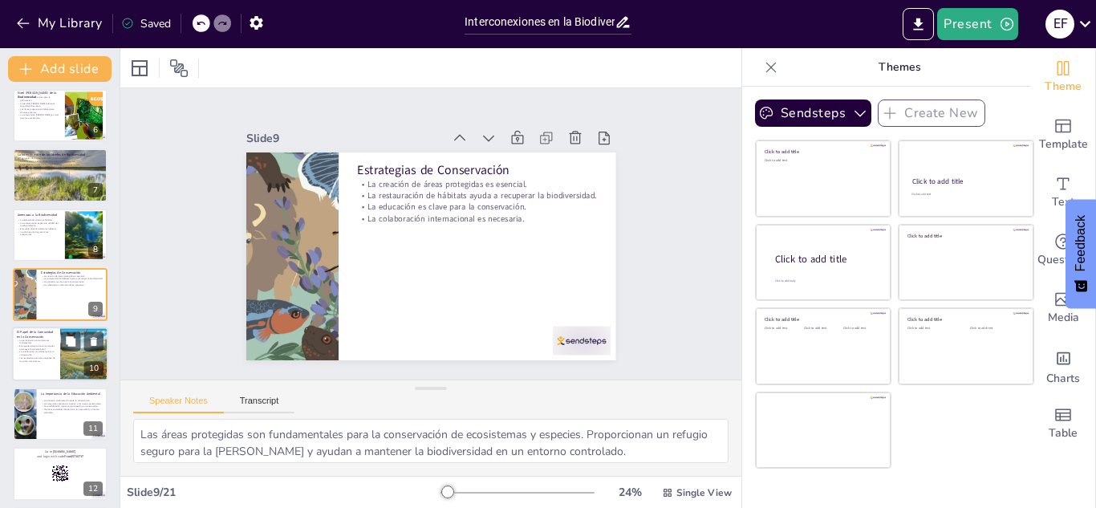
click at [38, 346] on p "El empoderamiento de comunidades promueve la sostenibilidad." at bounding box center [36, 348] width 39 height 6
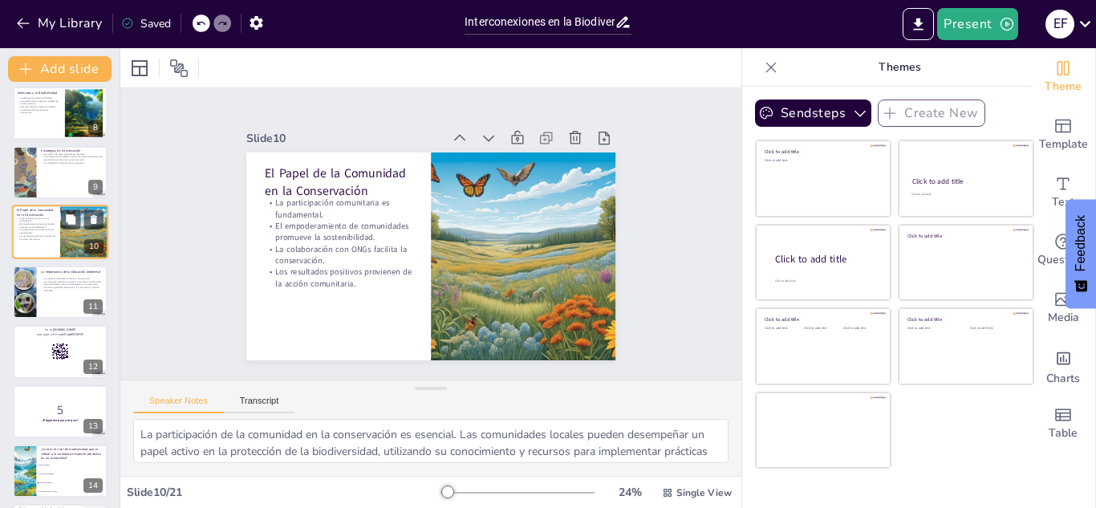
scroll to position [429, 0]
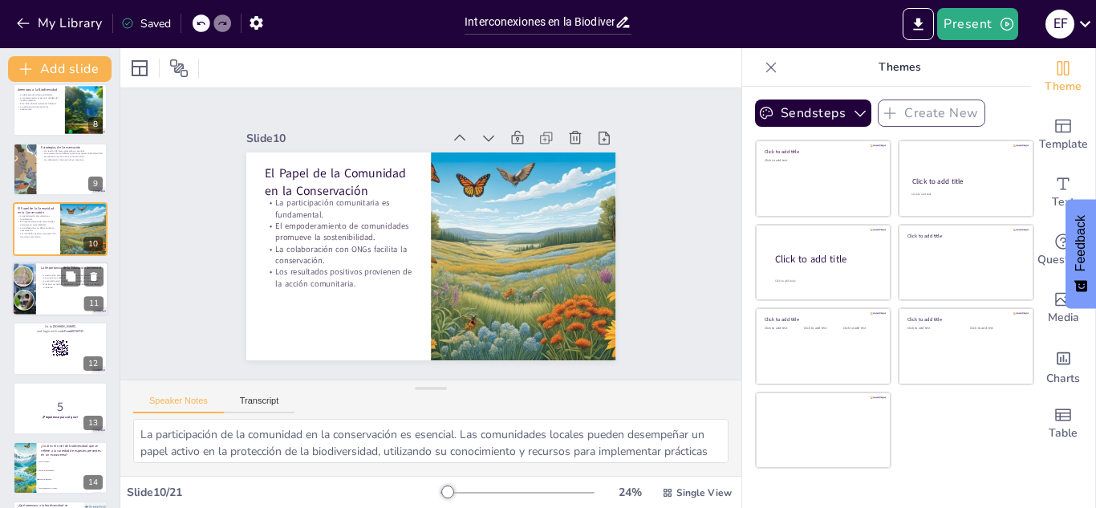
click at [37, 289] on div at bounding box center [60, 289] width 96 height 55
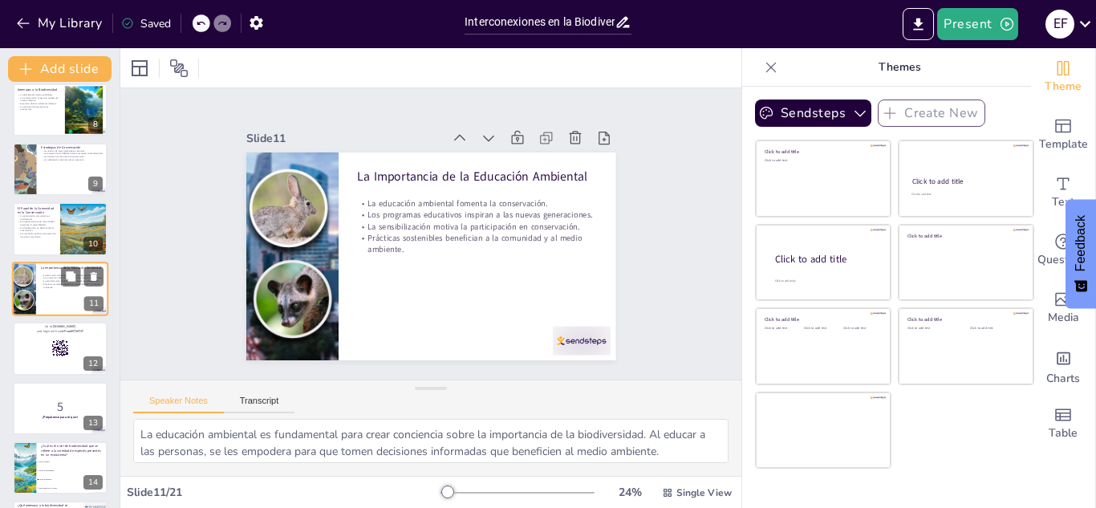
scroll to position [423, 0]
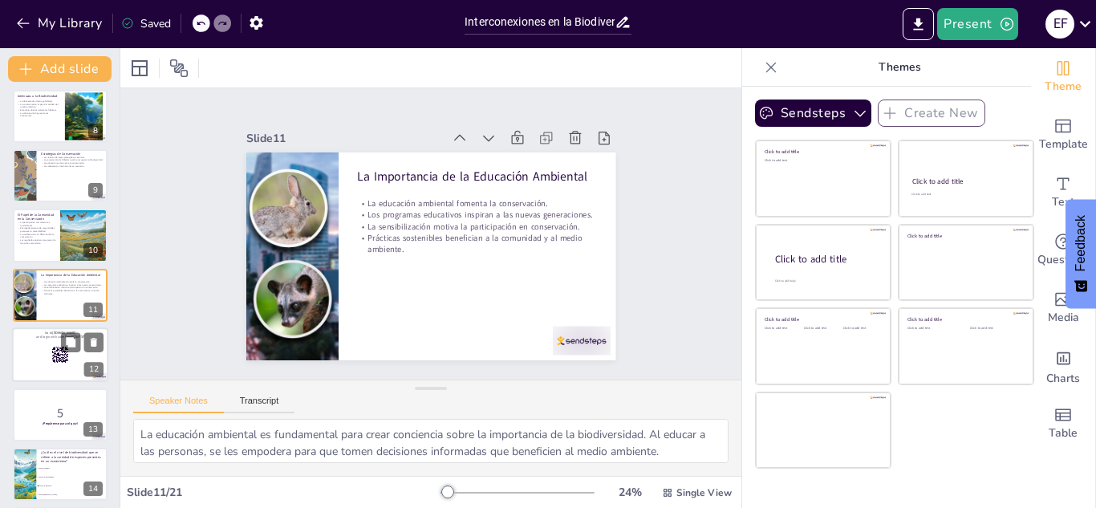
click at [42, 365] on div at bounding box center [60, 354] width 96 height 55
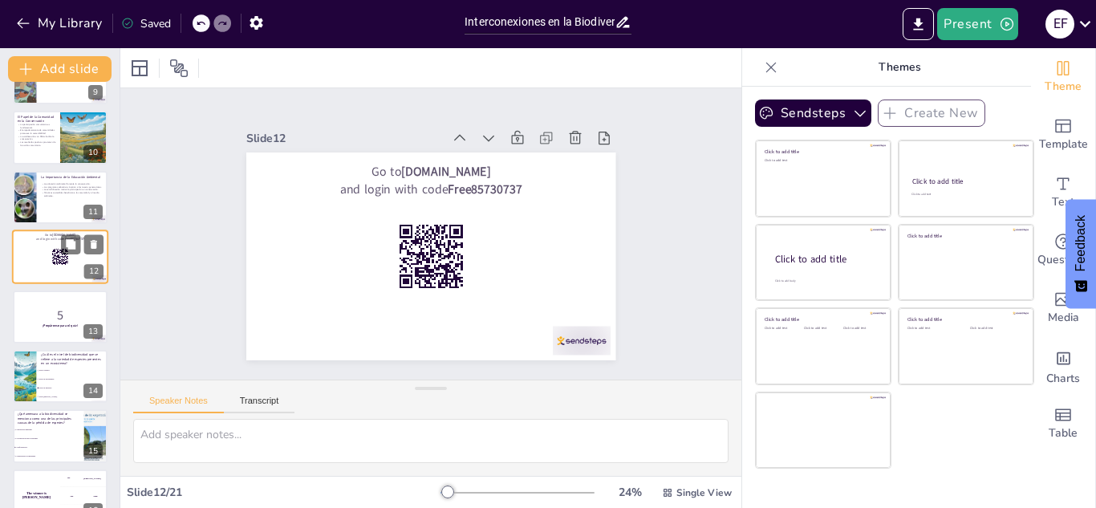
scroll to position [526, 0]
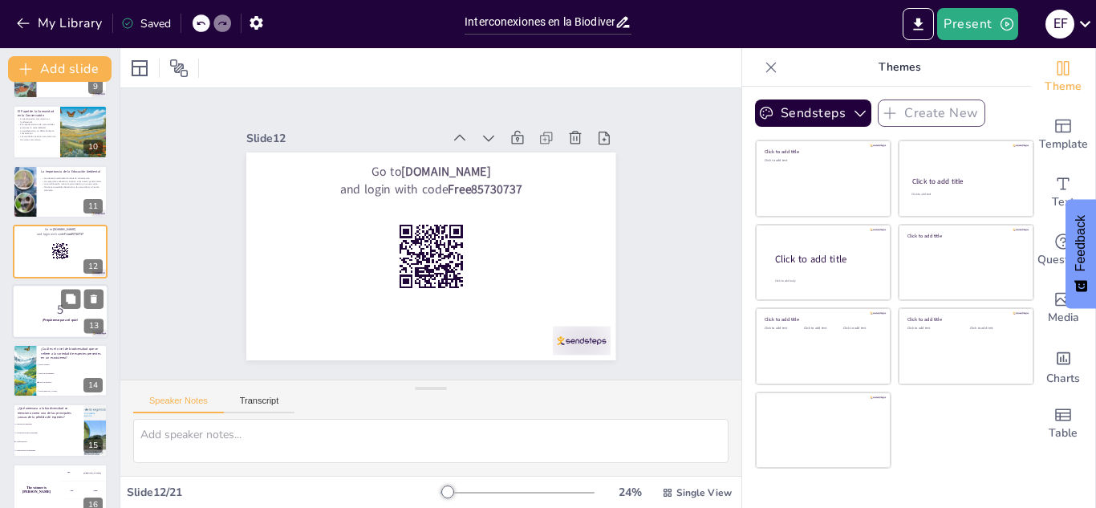
click at [27, 314] on p "5" at bounding box center [60, 309] width 87 height 18
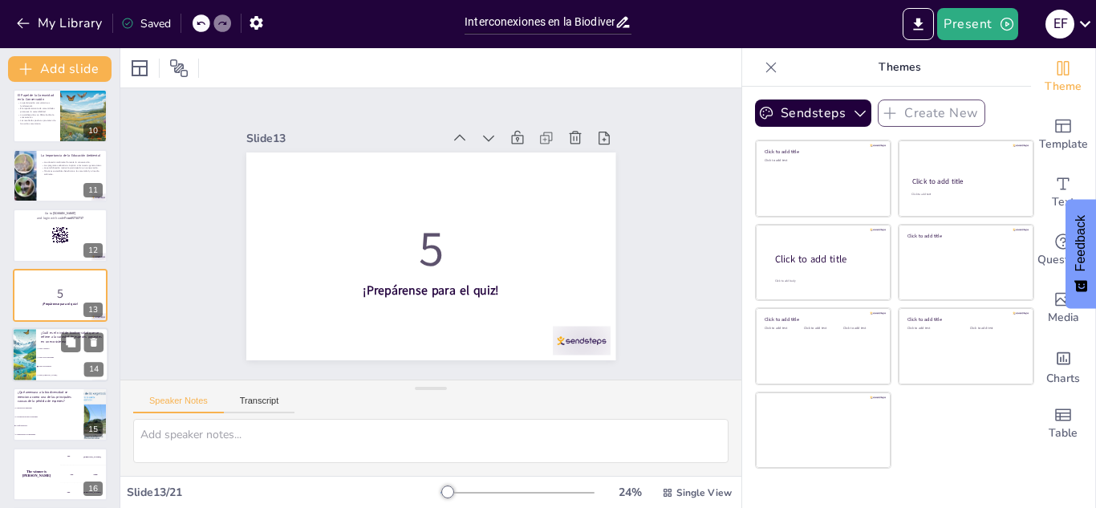
click at [43, 341] on p "¿Cuál es el nivel de biodiversidad que se refiere a la variedad de especies pre…" at bounding box center [72, 338] width 63 height 14
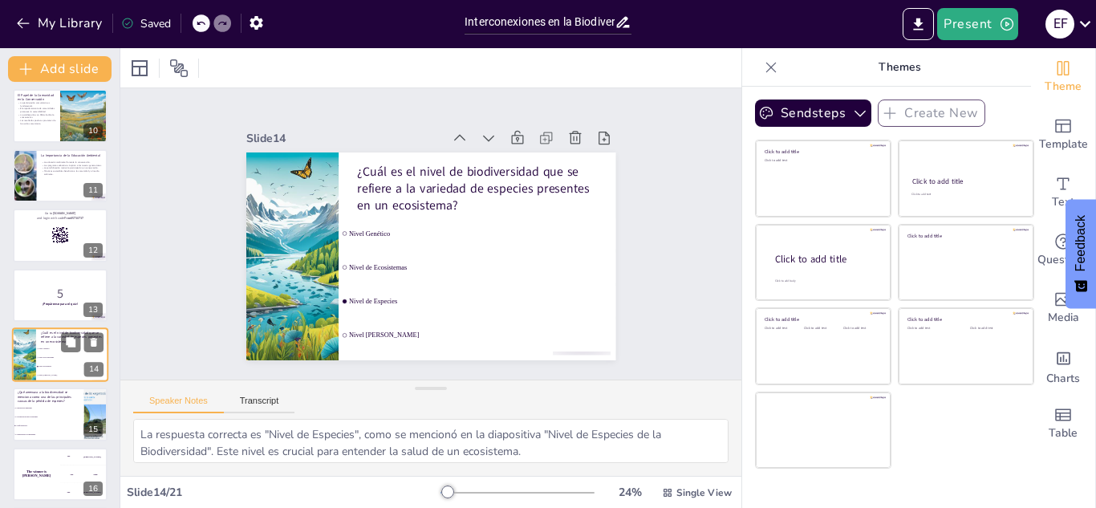
scroll to position [603, 0]
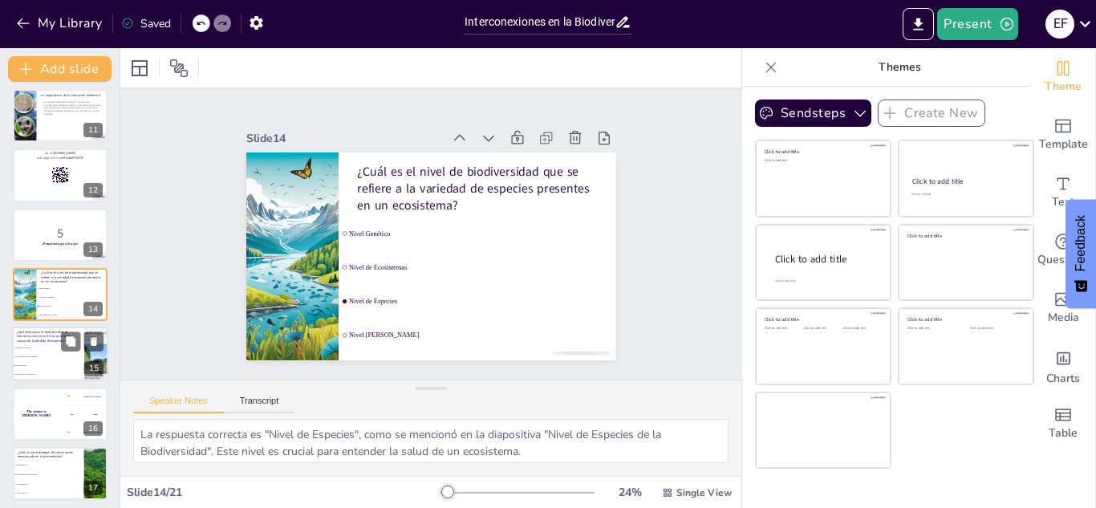
click at [31, 363] on li "La deforestación" at bounding box center [48, 366] width 72 height 9
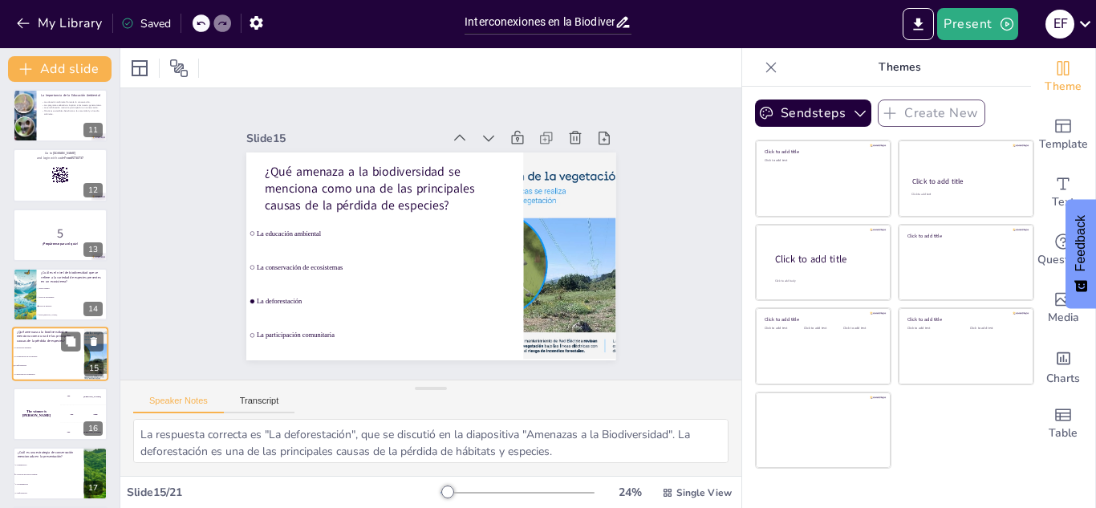
scroll to position [662, 0]
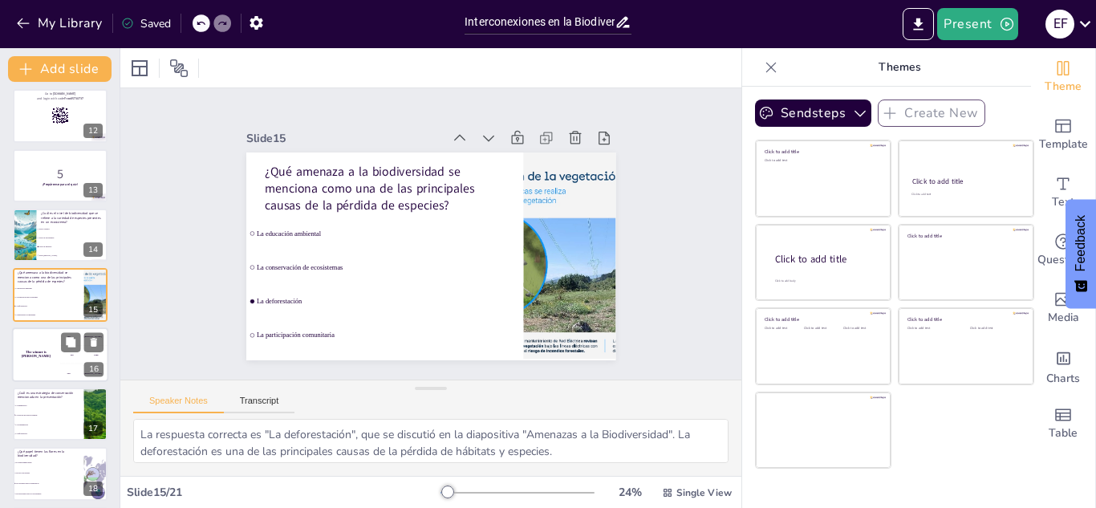
click at [30, 347] on div "The winner is [PERSON_NAME]" at bounding box center [36, 354] width 48 height 55
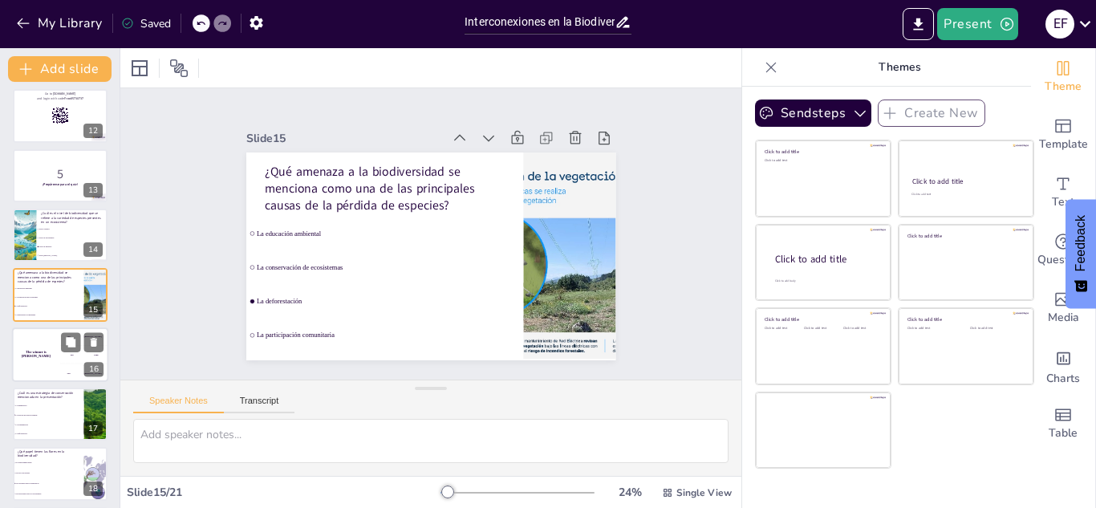
scroll to position [721, 0]
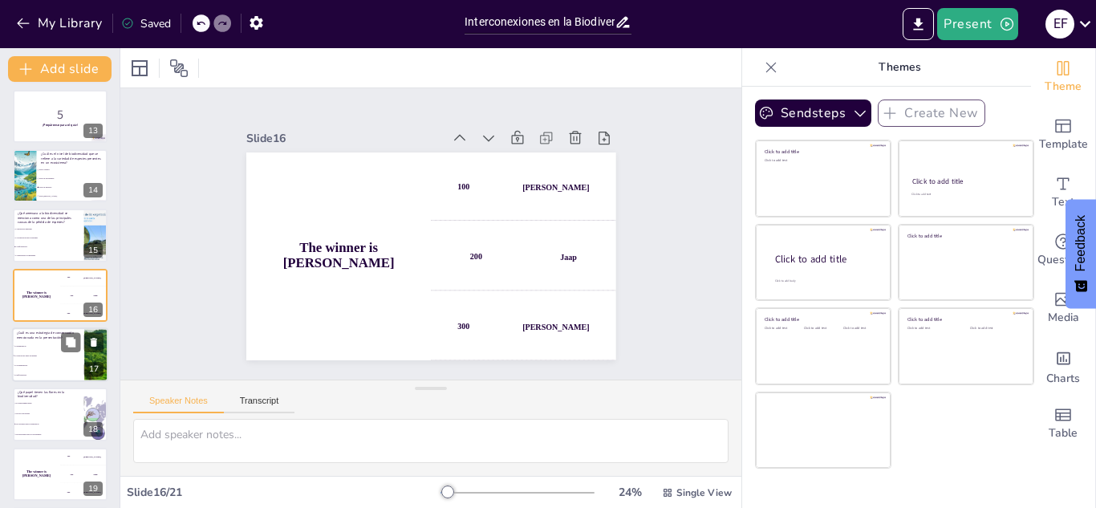
click at [40, 348] on li "La urbanización" at bounding box center [48, 346] width 72 height 10
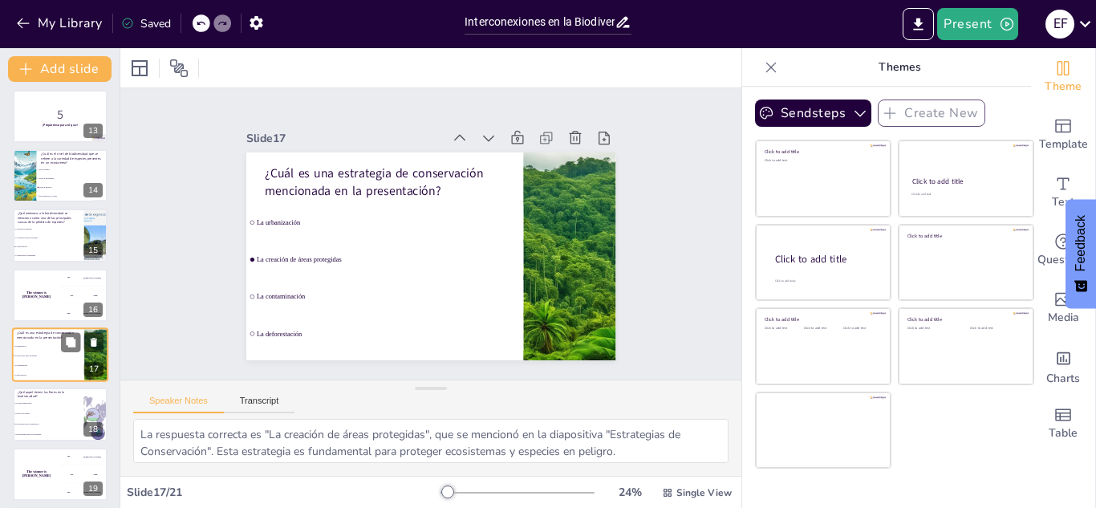
scroll to position [781, 0]
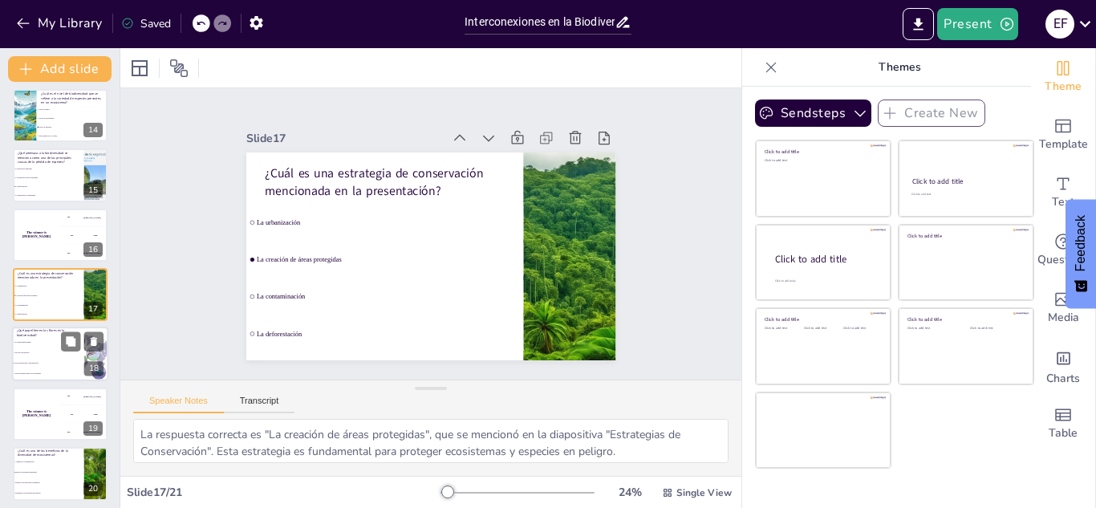
click at [42, 371] on li "Son irrelevantes para los ecosistemas" at bounding box center [48, 374] width 72 height 10
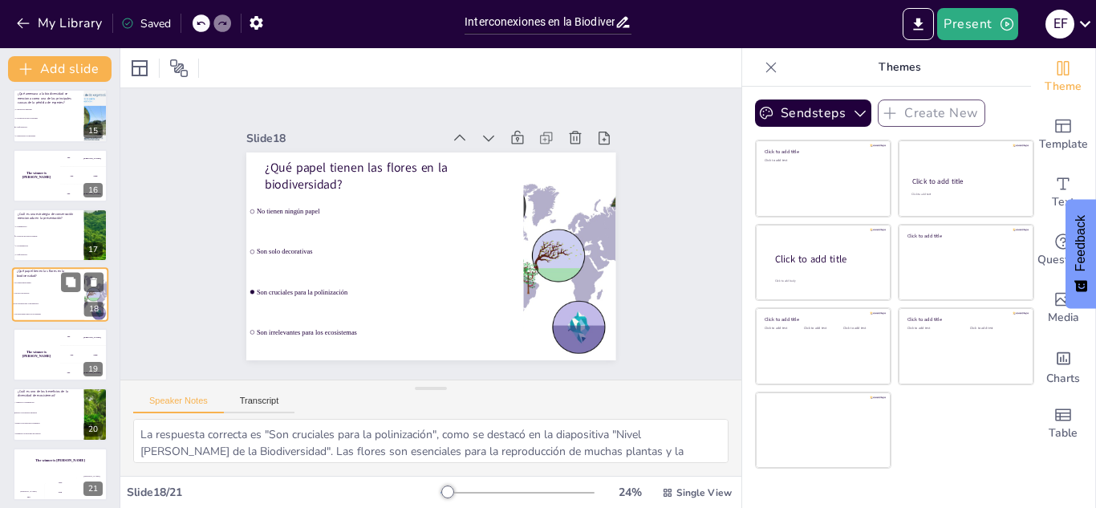
scroll to position [846, 0]
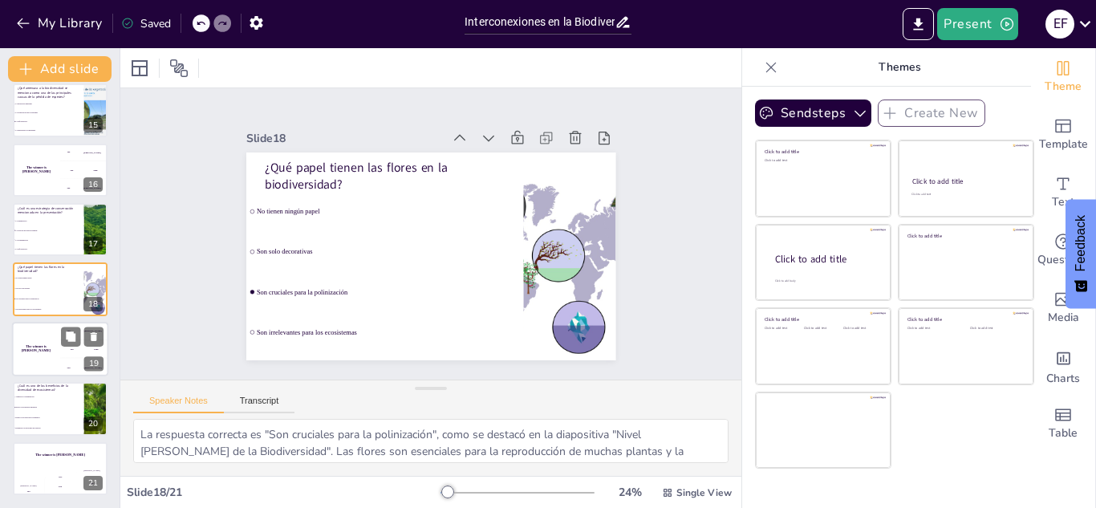
click at [43, 353] on div "The winner is [PERSON_NAME]" at bounding box center [36, 349] width 48 height 55
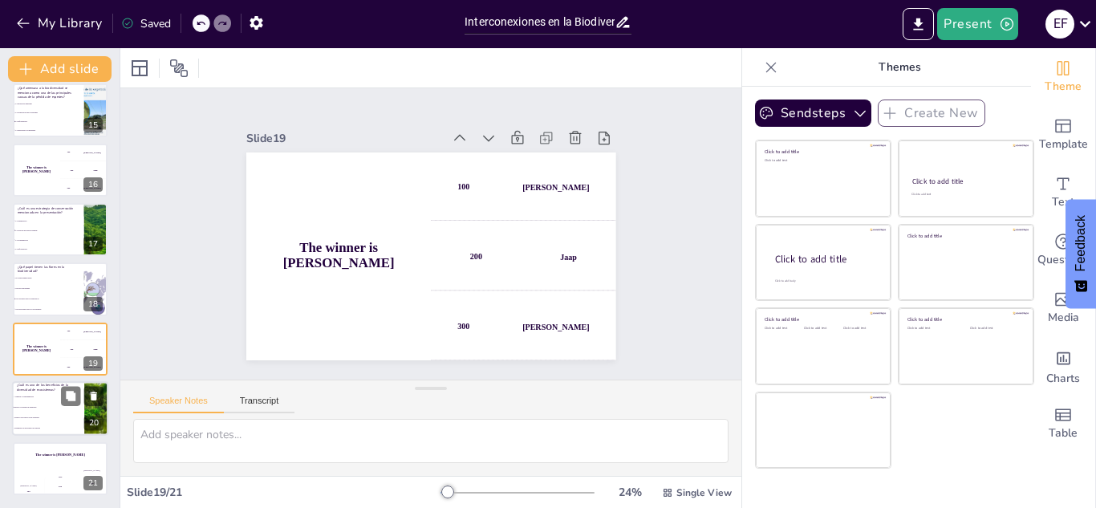
click at [53, 408] on li "Mejora la resiliencia ambiental" at bounding box center [48, 408] width 72 height 10
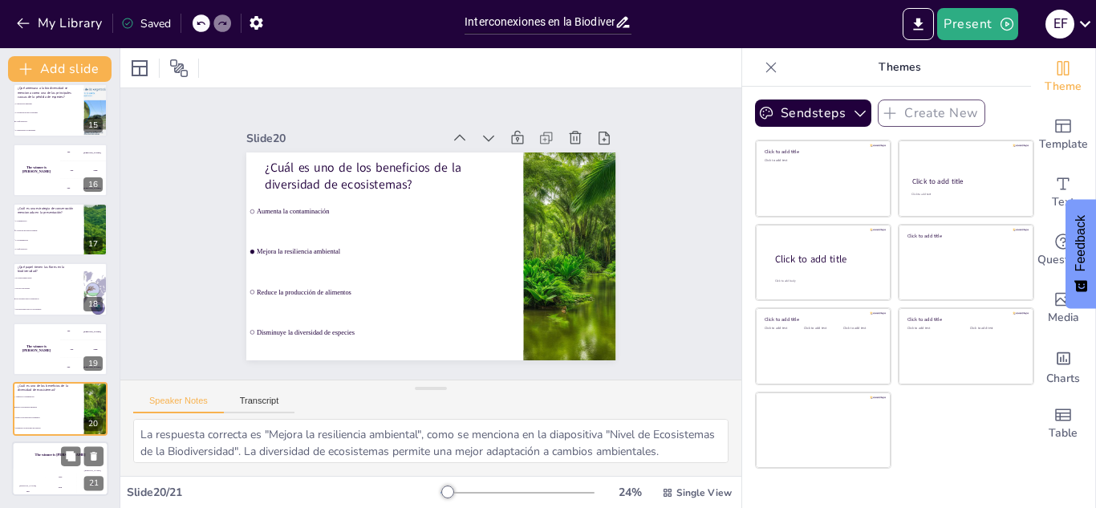
click at [43, 458] on div "The winner is [PERSON_NAME]" at bounding box center [60, 454] width 96 height 27
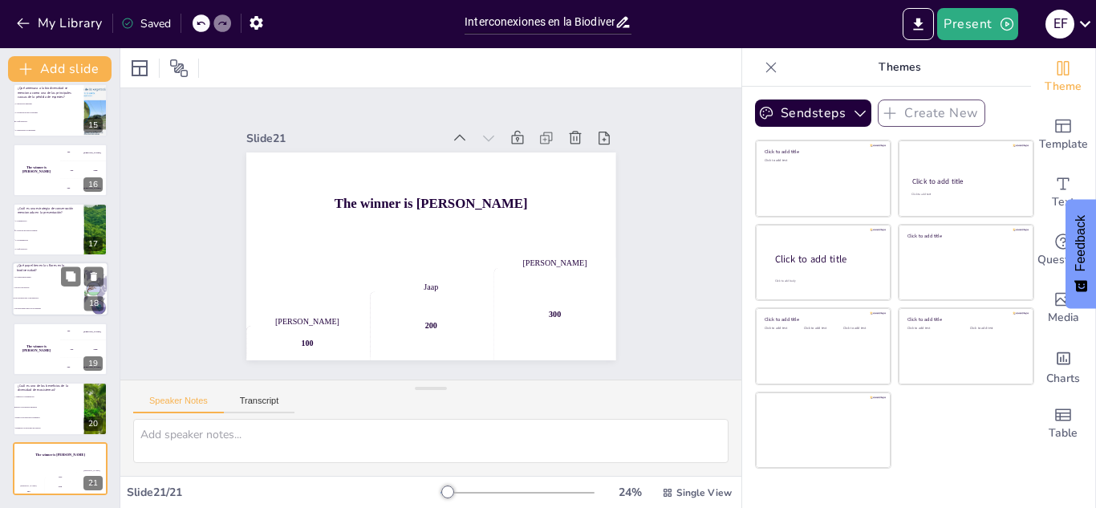
scroll to position [0, 0]
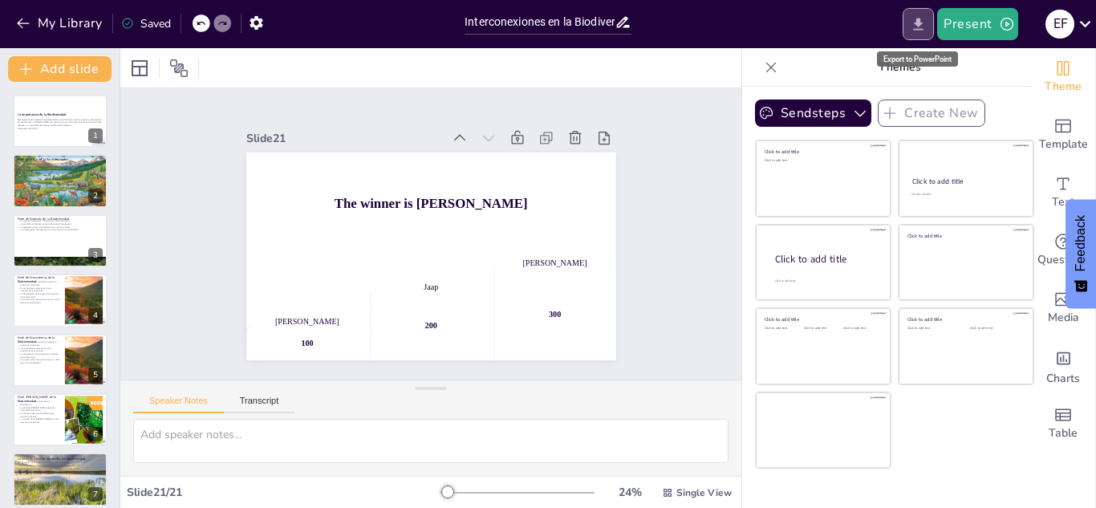
click at [922, 22] on icon "Export to PowerPoint" at bounding box center [919, 24] width 10 height 12
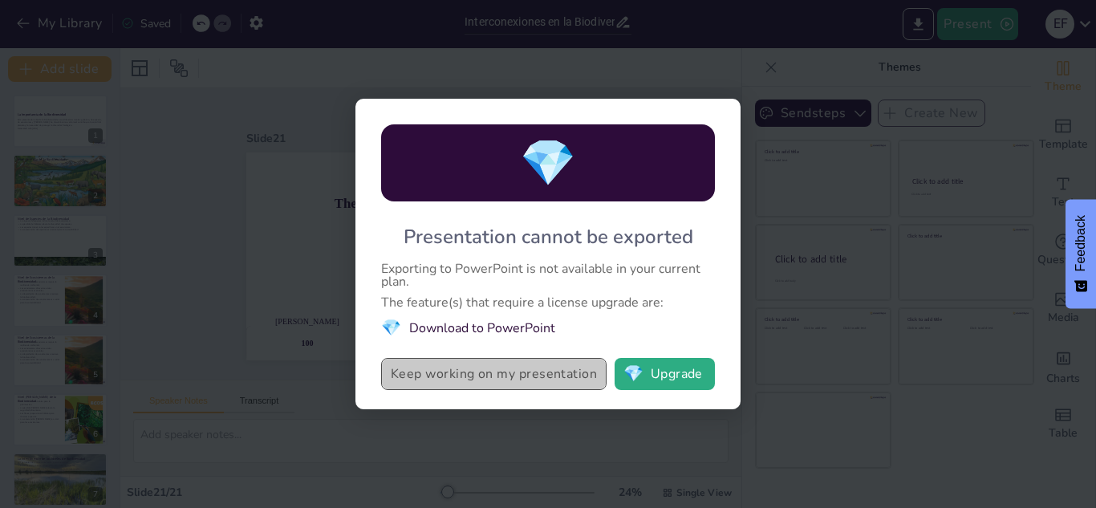
click at [526, 371] on button "Keep working on my presentation" at bounding box center [493, 374] width 225 height 32
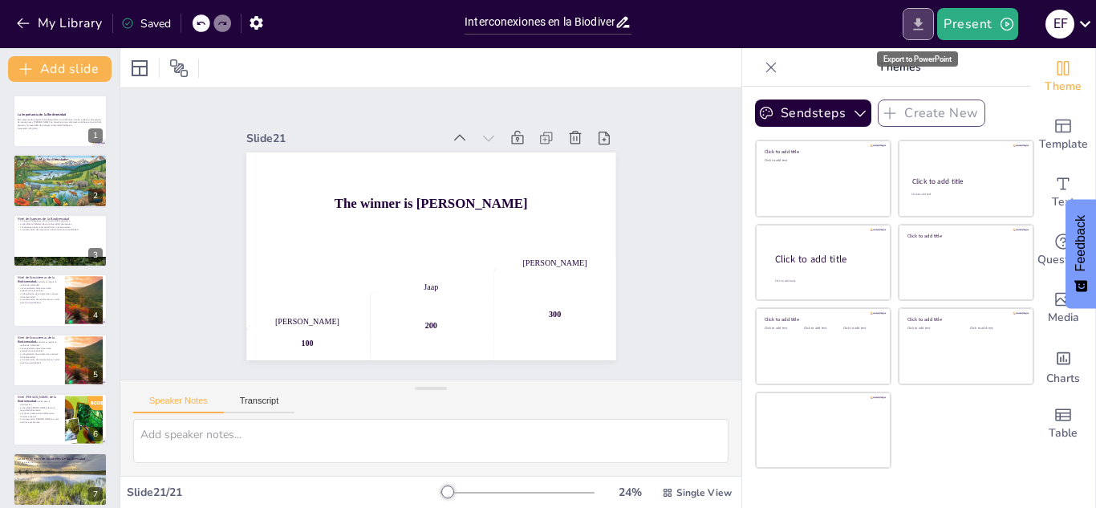
click at [912, 31] on icon "Export to PowerPoint" at bounding box center [918, 24] width 17 height 17
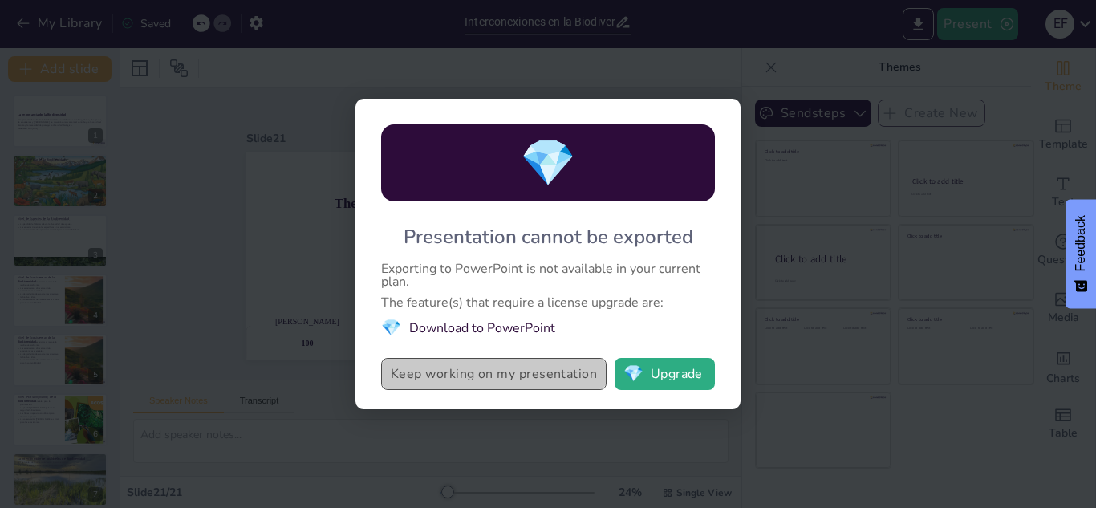
click at [497, 384] on button "Keep working on my presentation" at bounding box center [493, 374] width 225 height 32
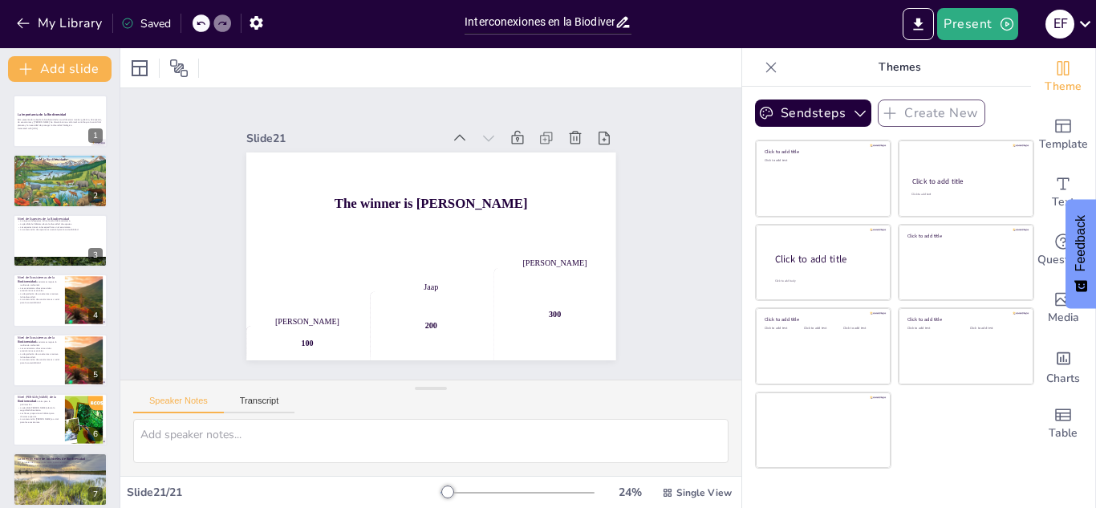
click at [145, 24] on div "Saved" at bounding box center [146, 23] width 50 height 15
click at [260, 14] on icon "button" at bounding box center [256, 22] width 17 height 17
